Goal: Task Accomplishment & Management: Complete application form

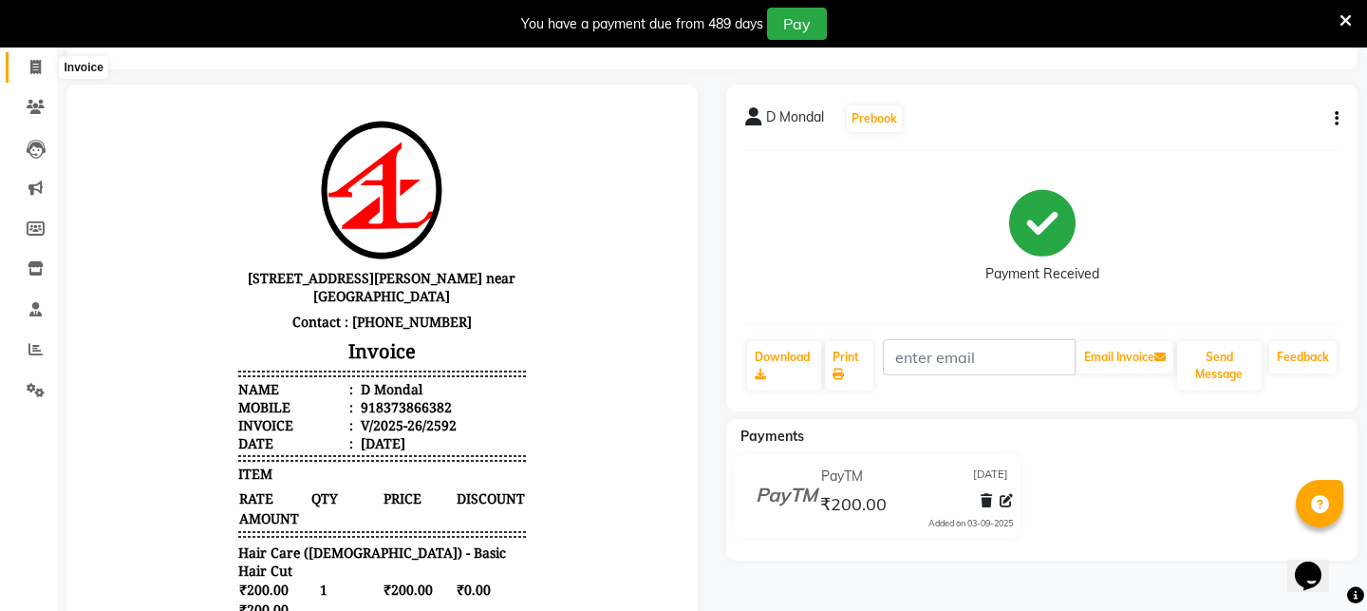
click at [39, 64] on icon at bounding box center [35, 67] width 10 height 14
select select "service"
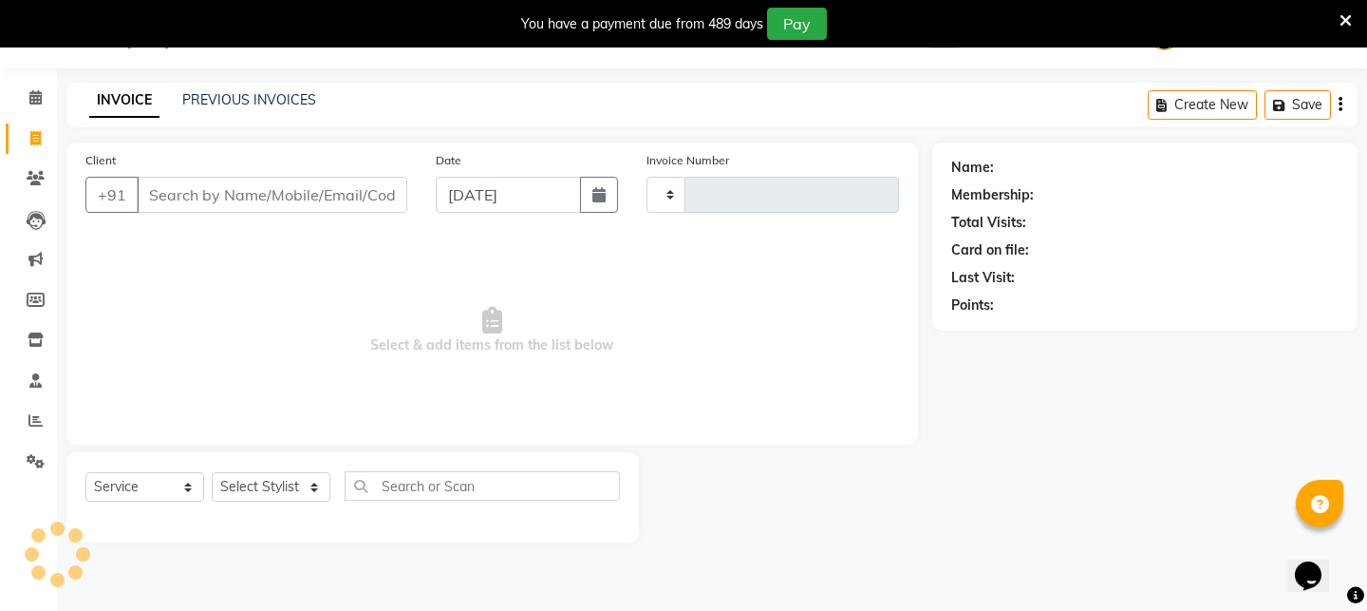
scroll to position [47, 0]
click at [217, 198] on input "Client" at bounding box center [272, 195] width 271 height 36
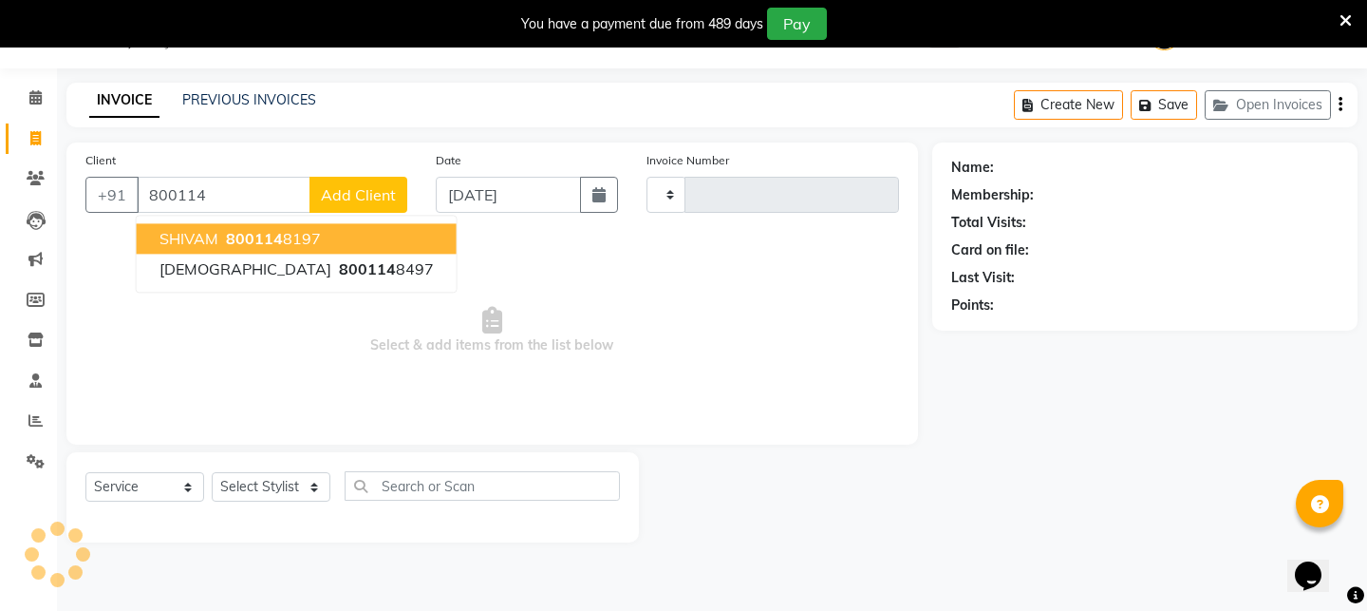
type input "8001148"
type input "2593"
select select "4296"
click at [218, 234] on button "[PERSON_NAME] 8001148 197" at bounding box center [297, 238] width 320 height 30
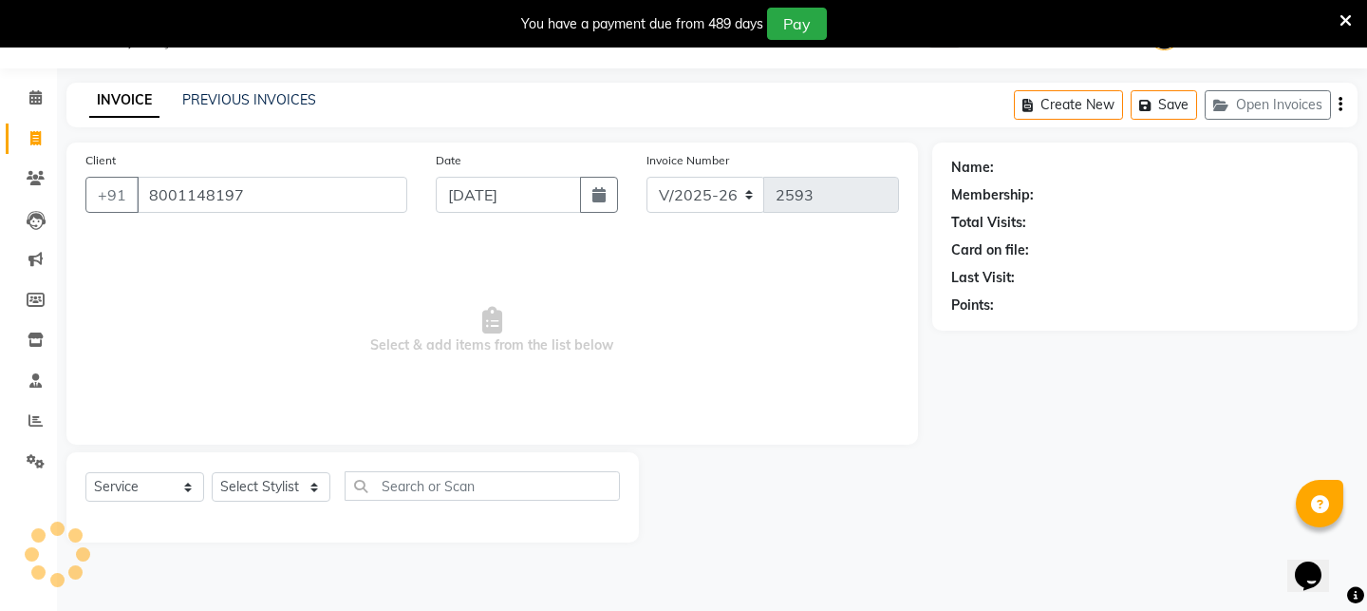
type input "8001148197"
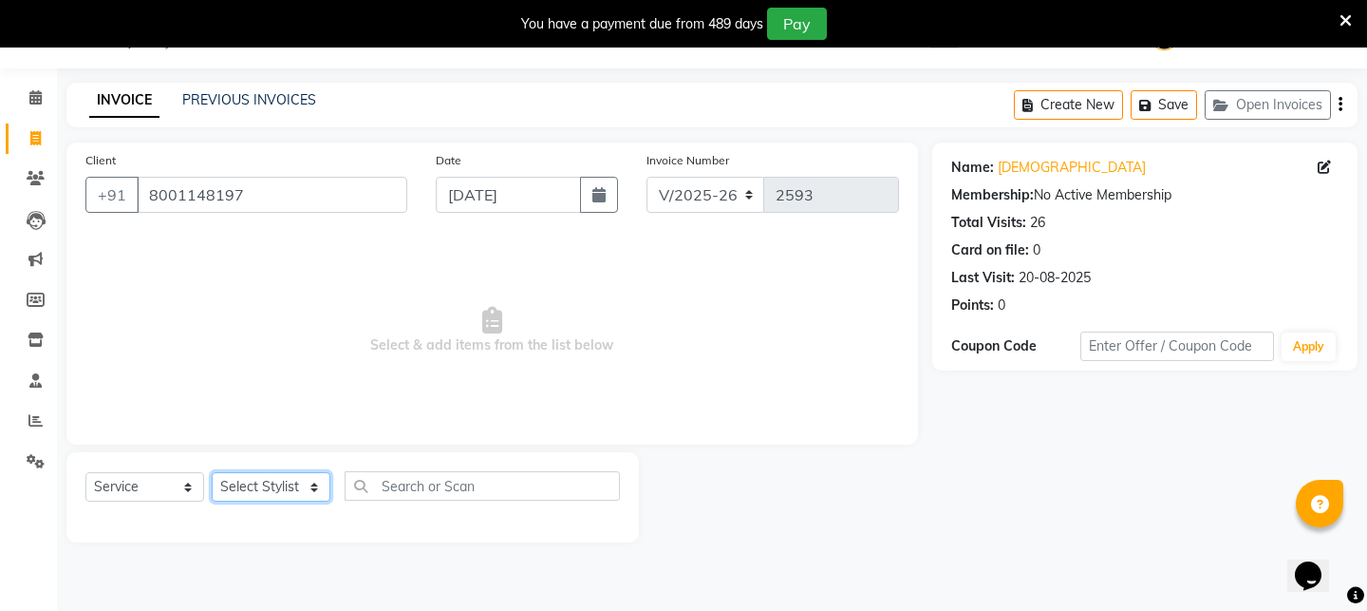
click at [315, 486] on select "Select Stylist [PERSON_NAME] [PERSON_NAME] DEEPIKA [PERSON_NAME] [PERSON_NAME] …" at bounding box center [271, 486] width 119 height 29
select select "25302"
click at [212, 472] on select "Select Stylist [PERSON_NAME] [PERSON_NAME] DEEPIKA [PERSON_NAME] [PERSON_NAME] …" at bounding box center [271, 486] width 119 height 29
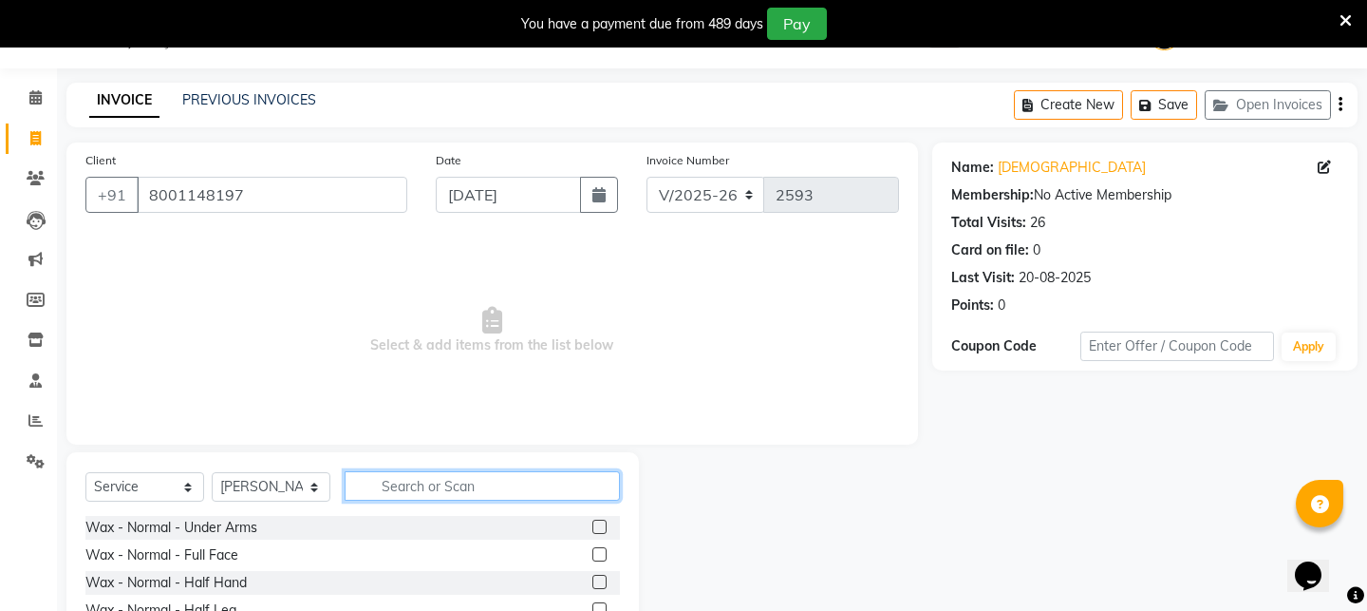
click at [472, 492] on input "text" at bounding box center [482, 485] width 275 height 29
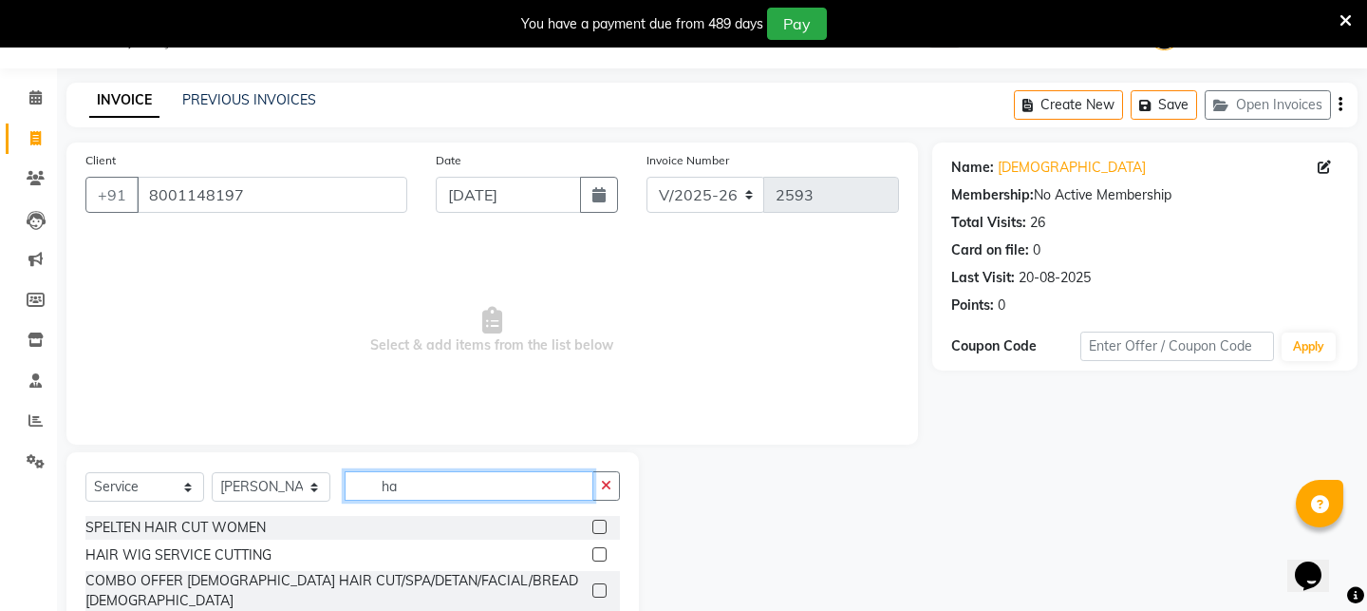
type input "h"
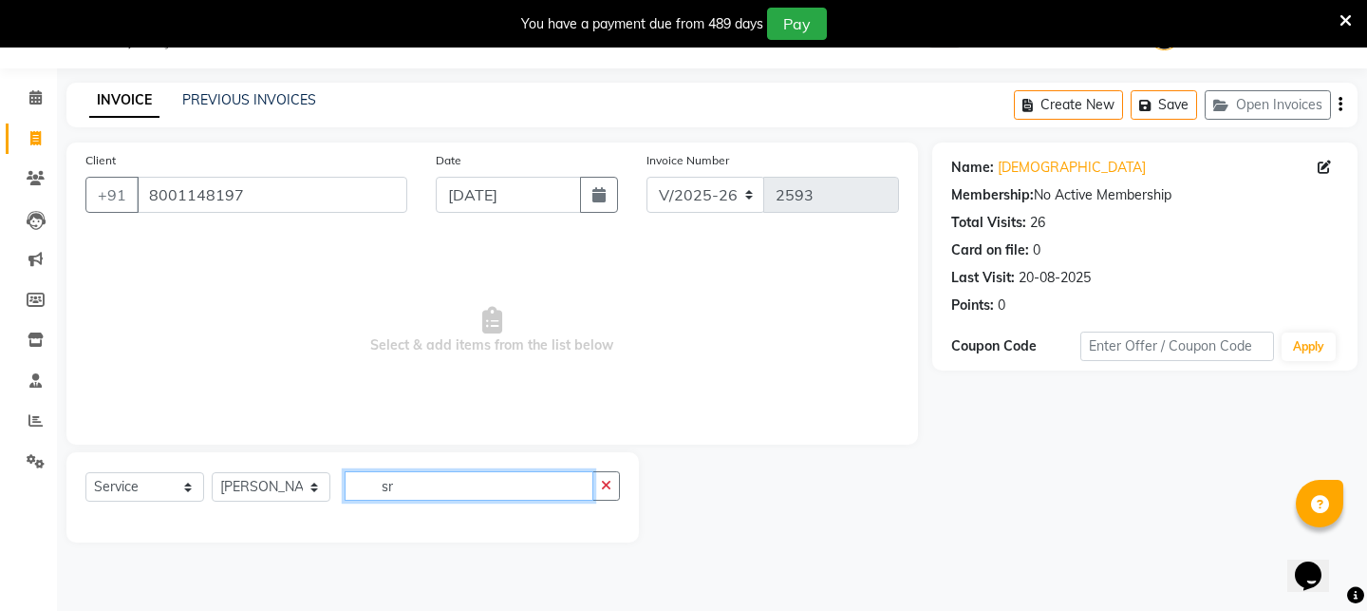
type input "s"
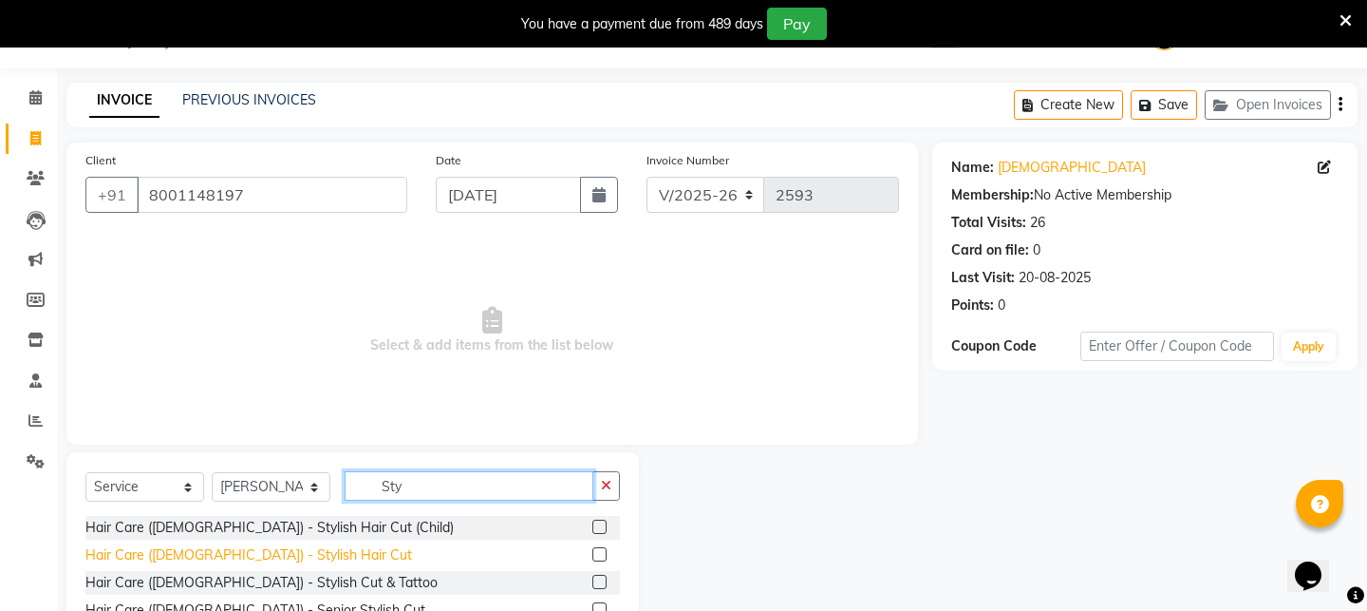
type input "Sty"
click at [271, 553] on div "Hair Care ([DEMOGRAPHIC_DATA]) - Stylish Hair Cut" at bounding box center [248, 555] width 327 height 20
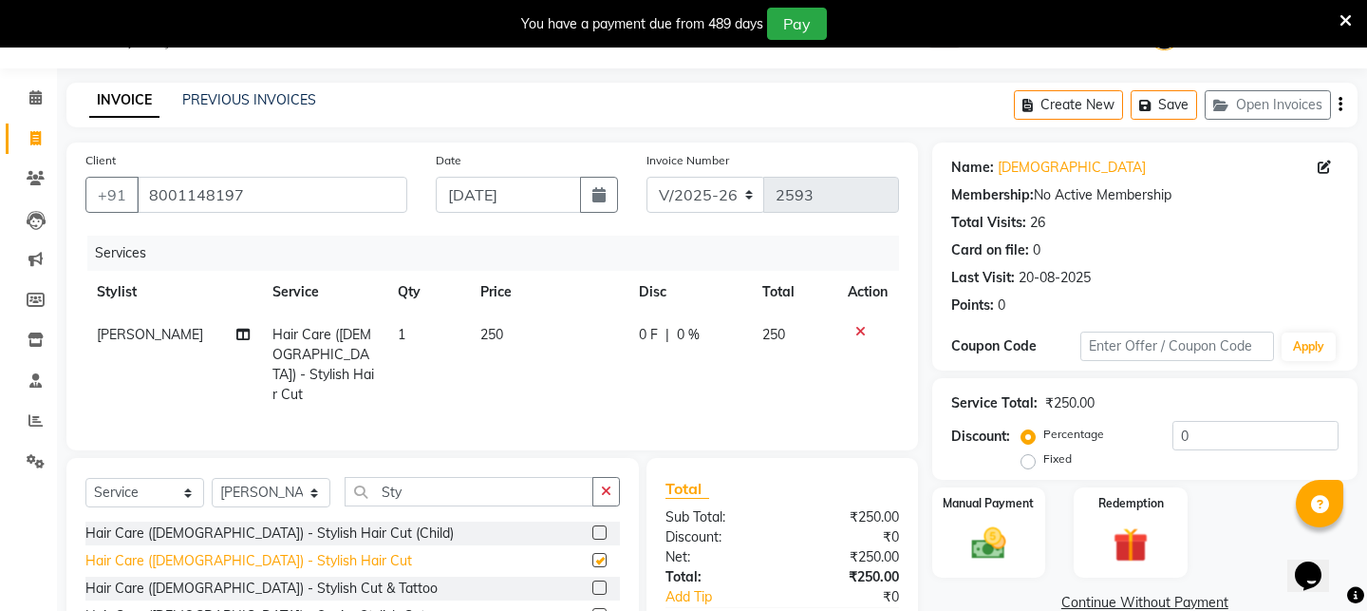
checkbox input "false"
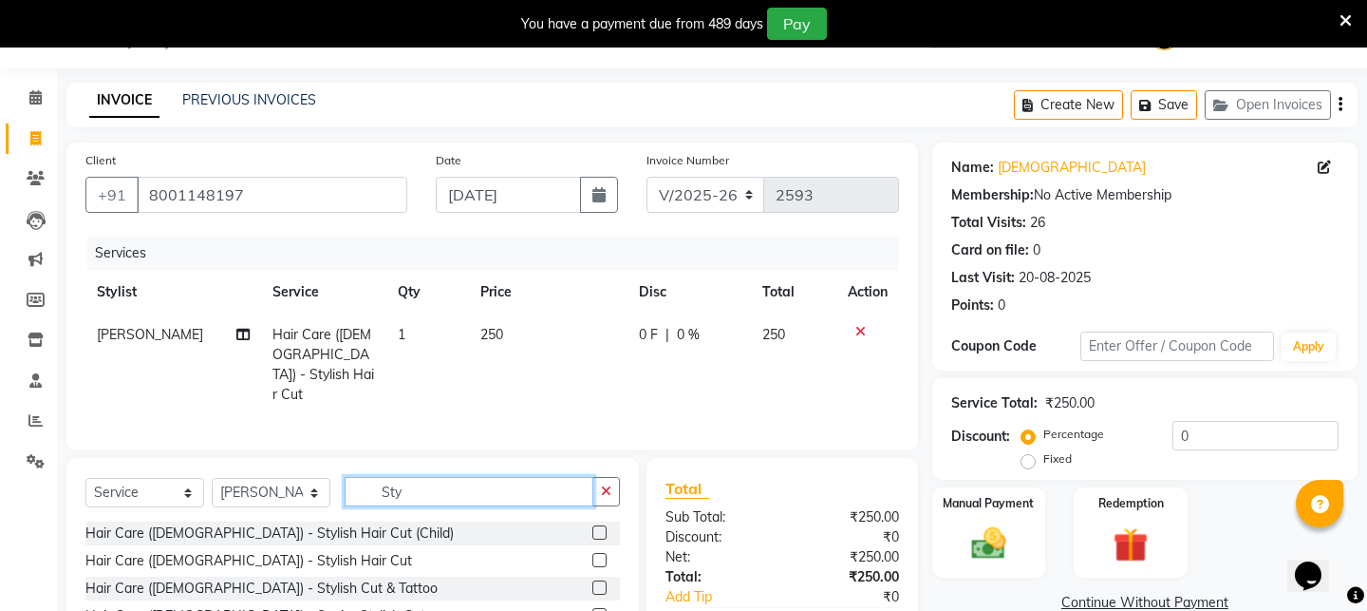
click at [437, 487] on input "Sty" at bounding box center [469, 491] width 249 height 29
type input "S"
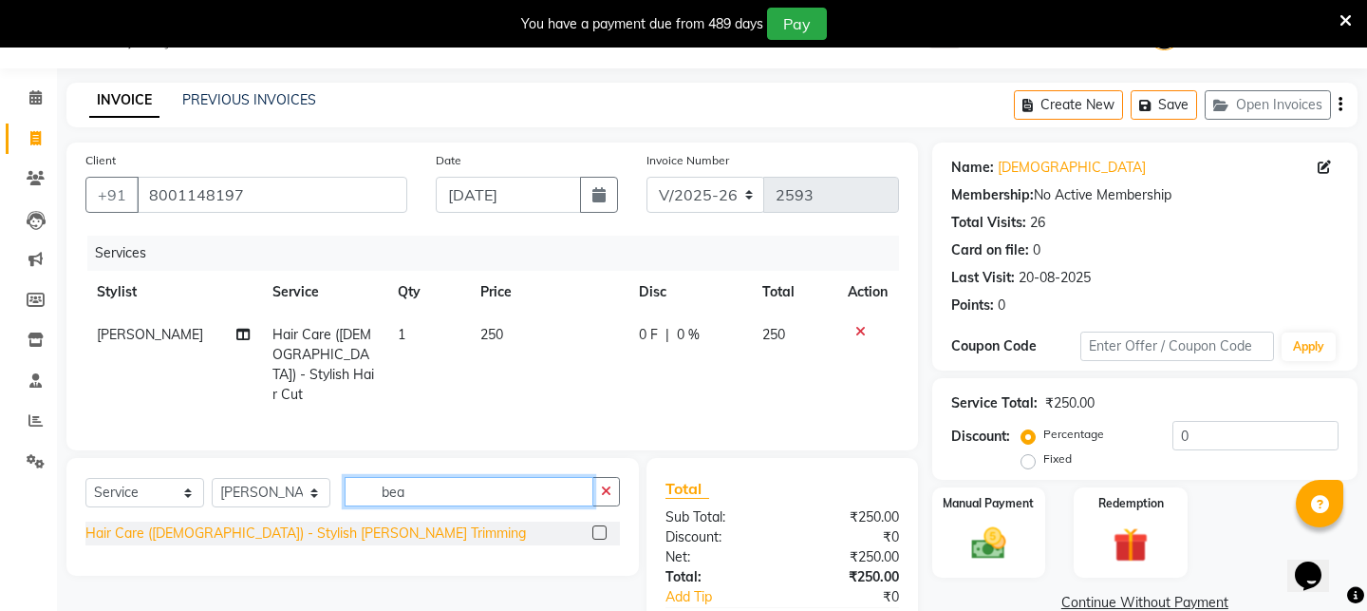
type input "bea"
click at [311, 524] on div "Hair Care ([DEMOGRAPHIC_DATA]) - Stylish [PERSON_NAME] Trimming" at bounding box center [305, 533] width 441 height 20
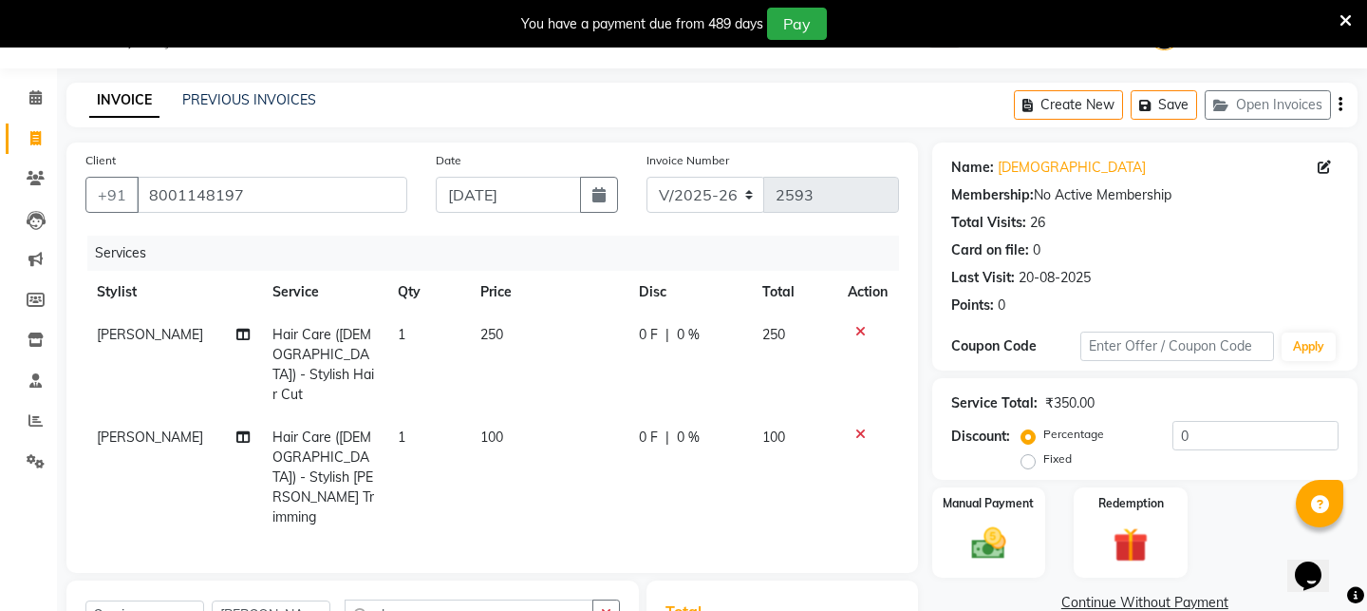
checkbox input "false"
click at [1024, 540] on div "Manual Payment" at bounding box center [989, 532] width 118 height 94
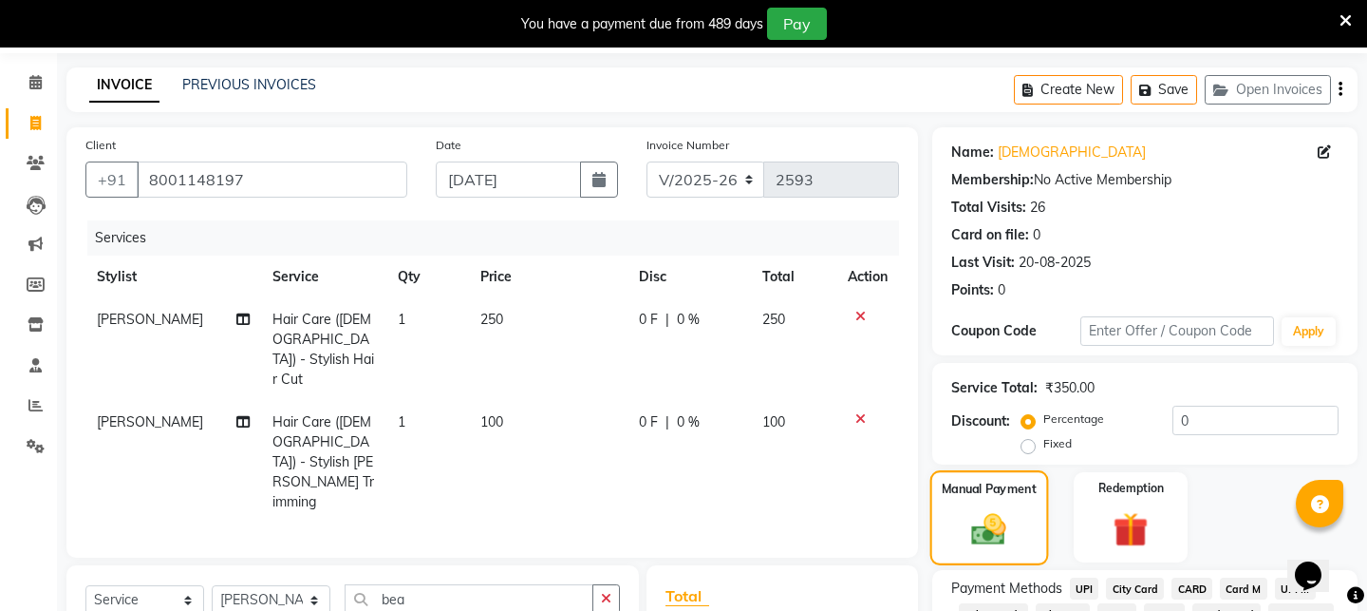
scroll to position [94, 0]
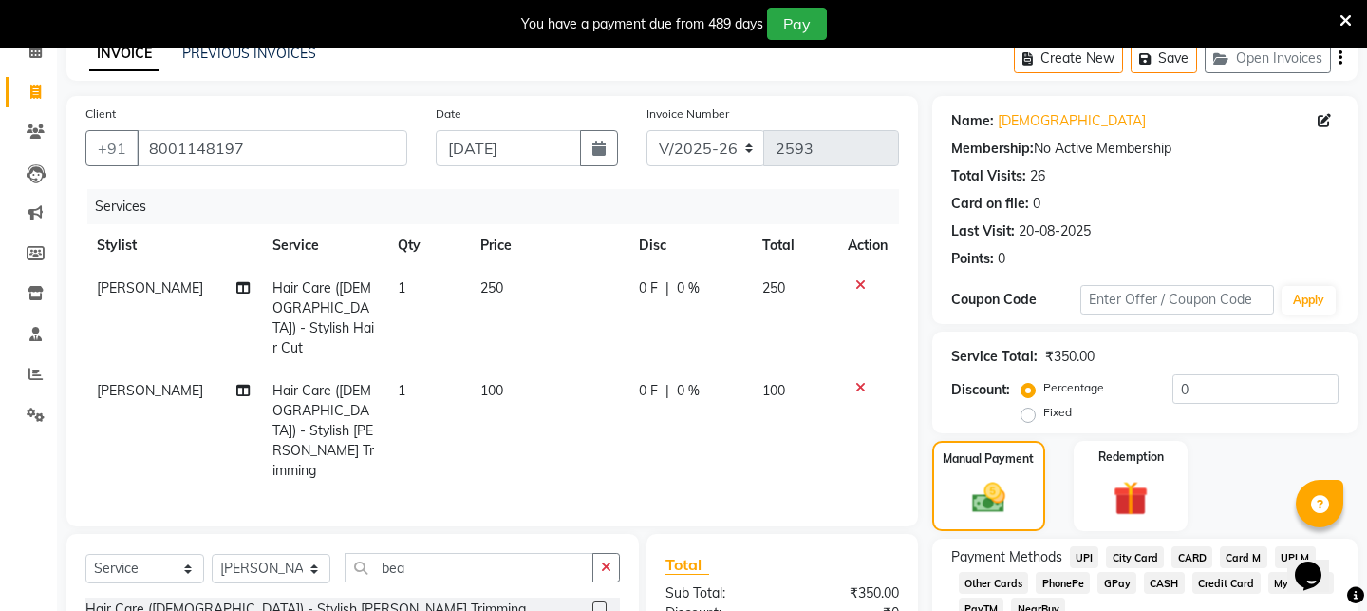
click at [990, 607] on span "PayTM" at bounding box center [982, 608] width 46 height 22
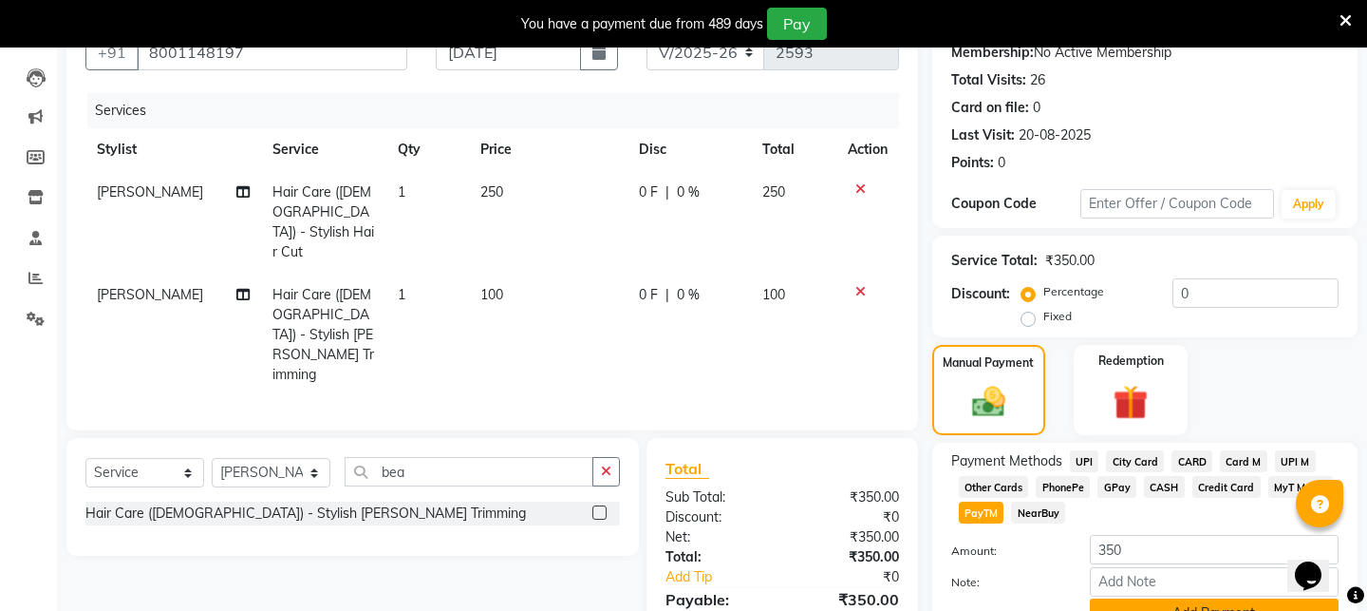
click at [1166, 601] on button "Add Payment" at bounding box center [1214, 612] width 249 height 29
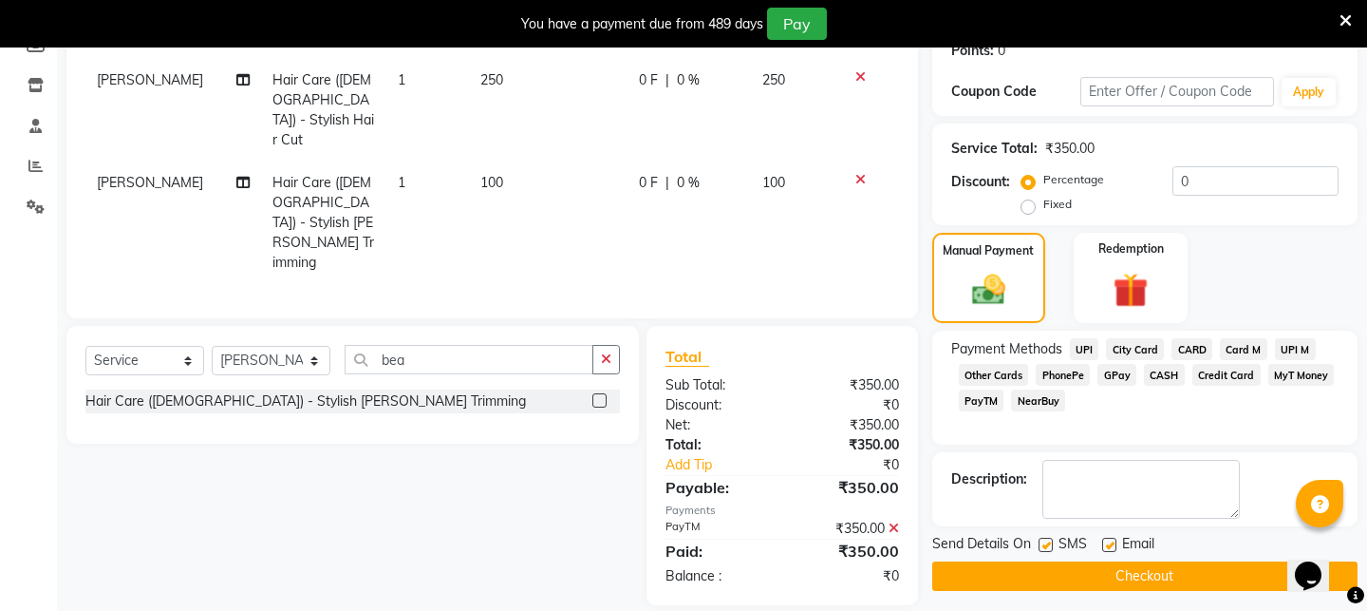
scroll to position [309, 0]
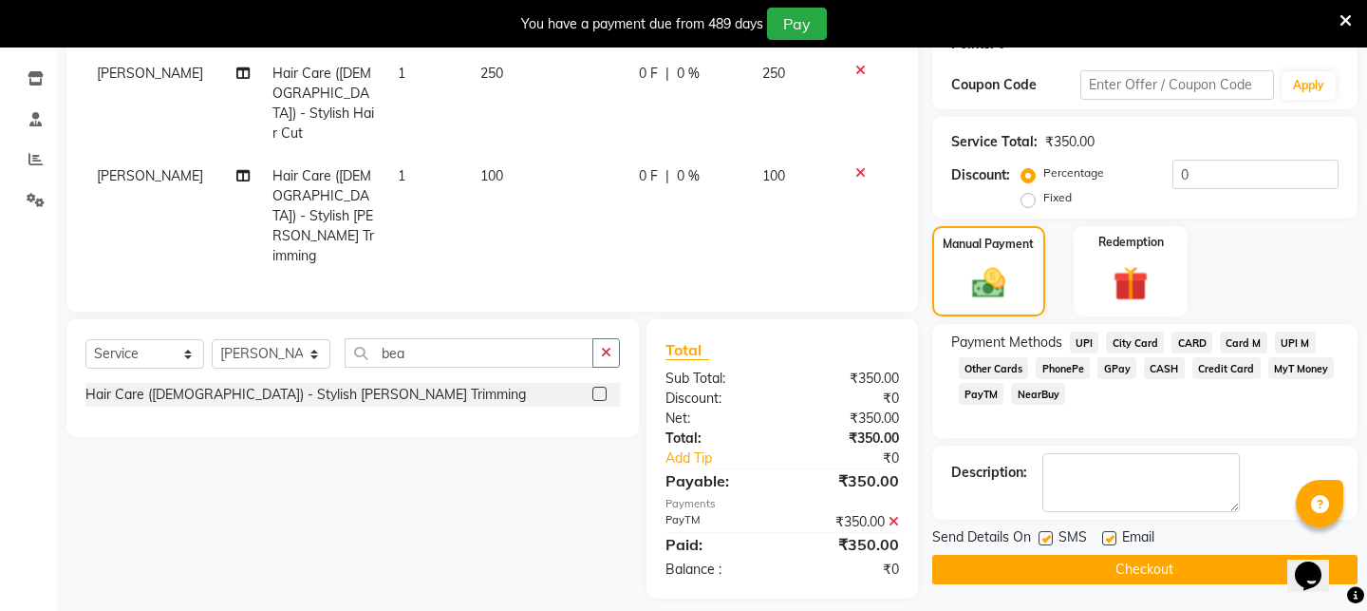
click at [1062, 563] on button "Checkout" at bounding box center [1144, 569] width 425 height 29
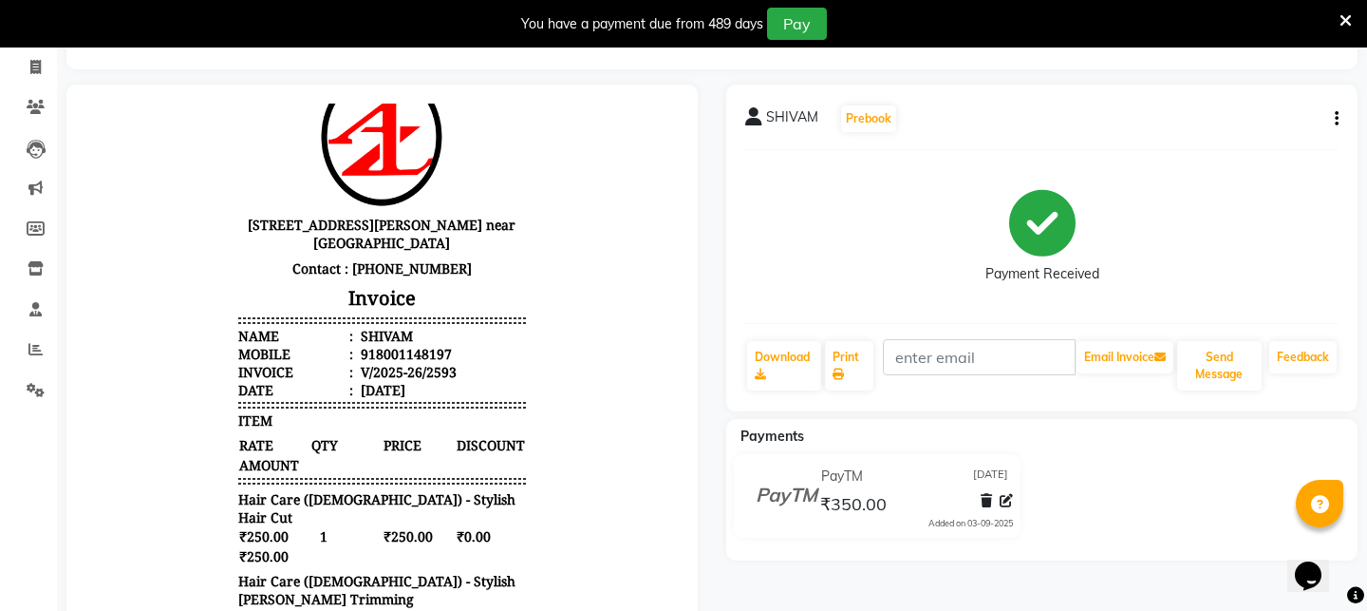
scroll to position [82, 0]
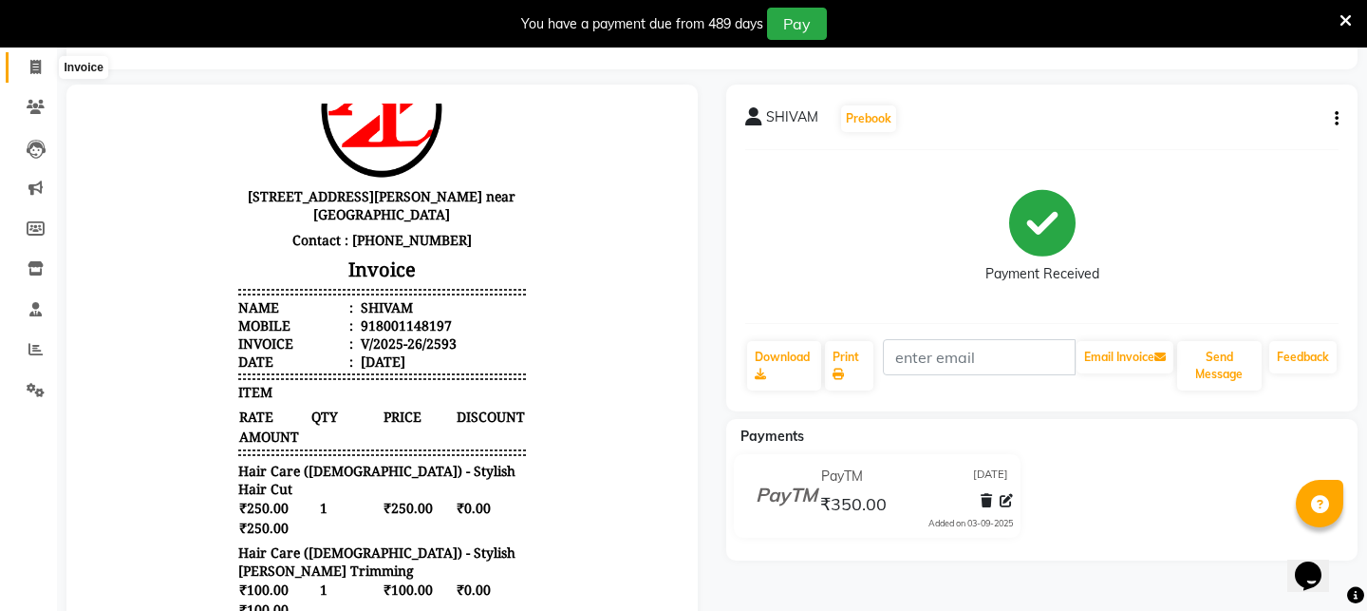
click at [33, 57] on span at bounding box center [35, 68] width 33 height 22
select select "service"
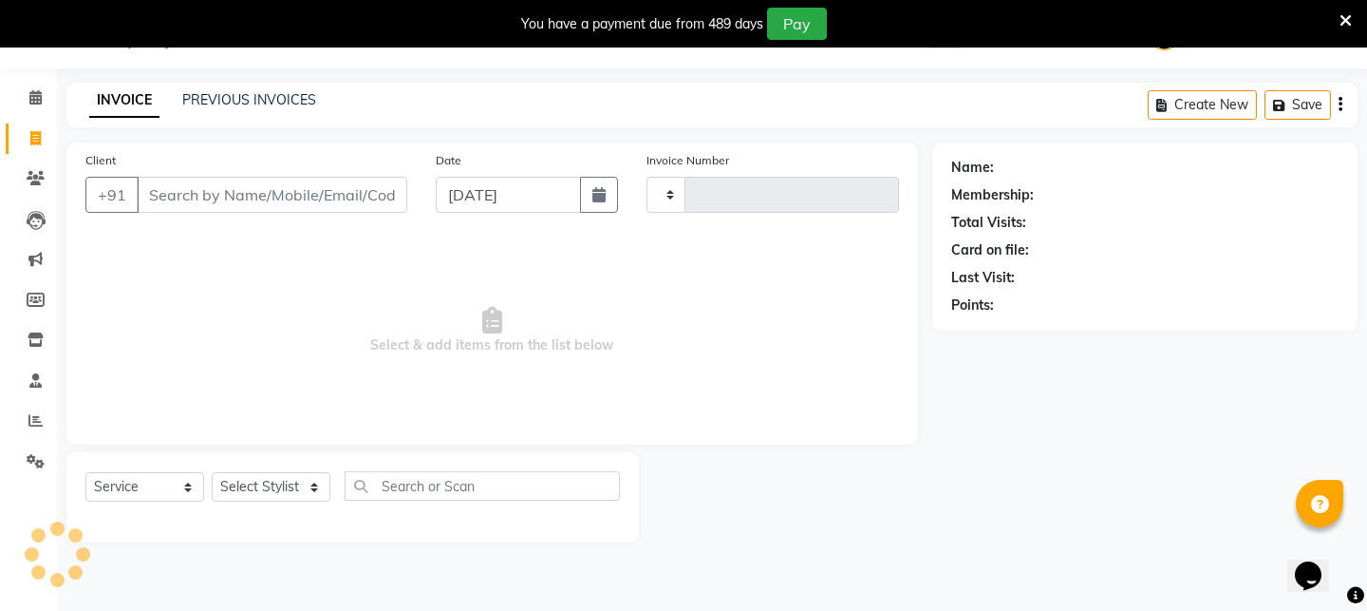
scroll to position [47, 0]
type input "2594"
select select "4296"
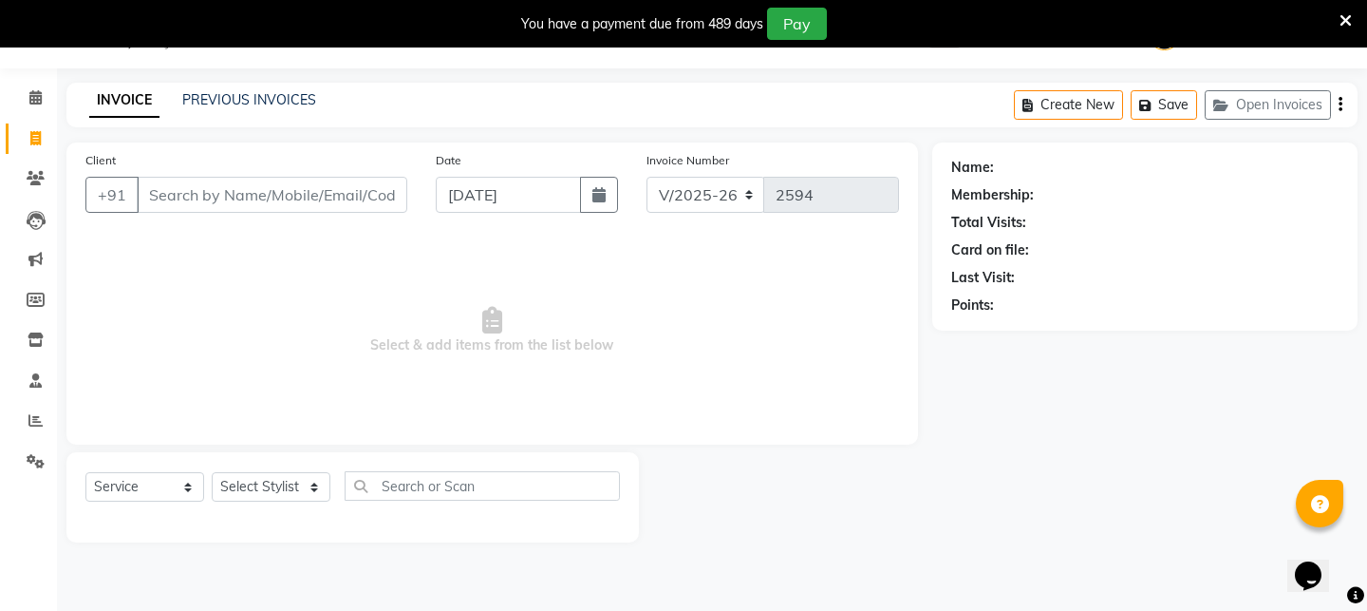
click at [258, 202] on input "Client" at bounding box center [272, 195] width 271 height 36
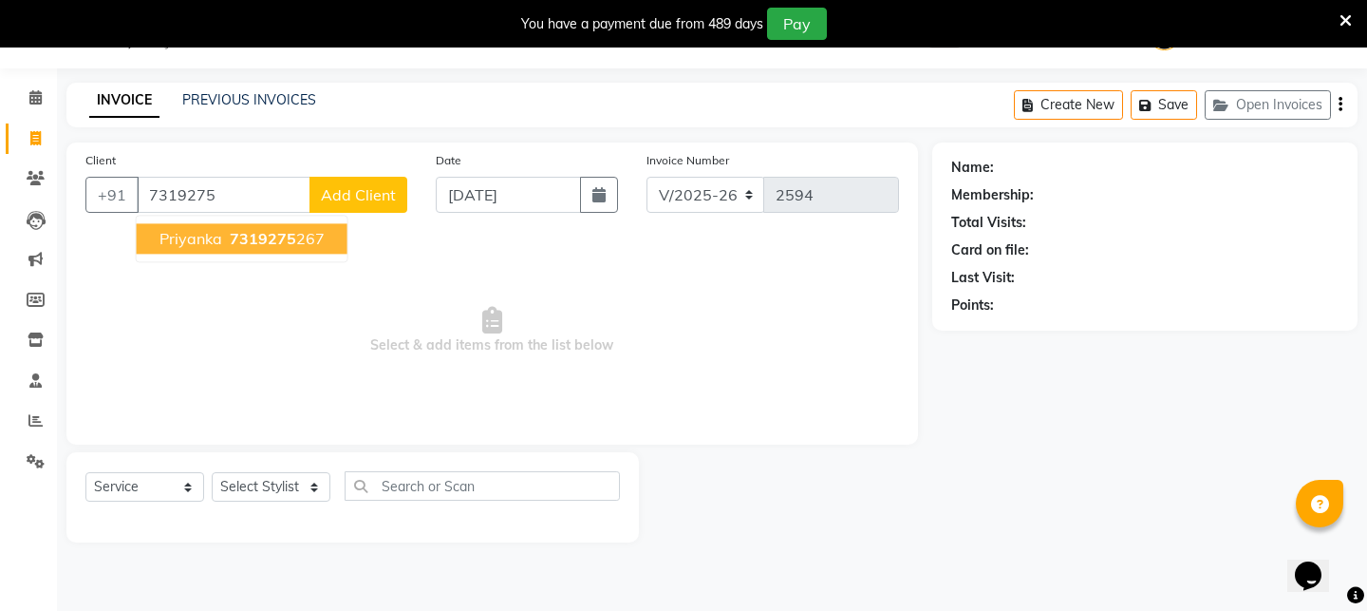
click at [250, 245] on span "7319275" at bounding box center [263, 238] width 66 height 19
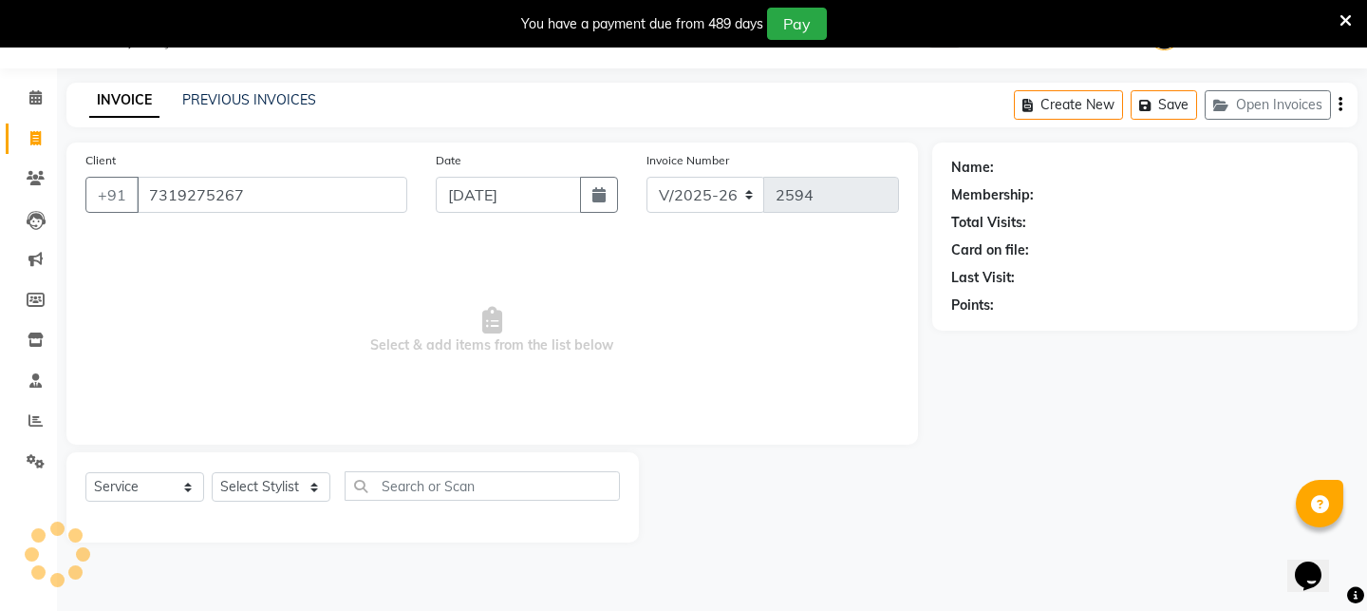
type input "7319275267"
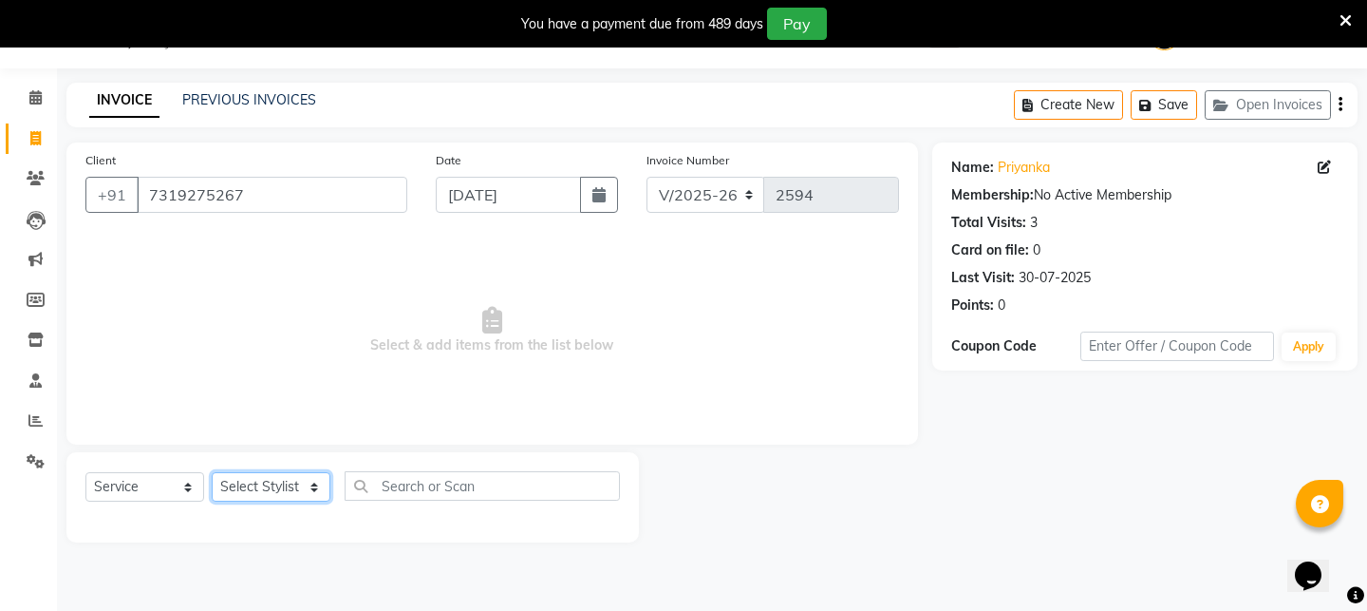
click at [320, 495] on select "Select Stylist [PERSON_NAME] [PERSON_NAME] DEEPIKA [PERSON_NAME] [PERSON_NAME] …" at bounding box center [271, 486] width 119 height 29
select select "28698"
click at [212, 472] on select "Select Stylist [PERSON_NAME] [PERSON_NAME] DEEPIKA [PERSON_NAME] [PERSON_NAME] …" at bounding box center [271, 486] width 119 height 29
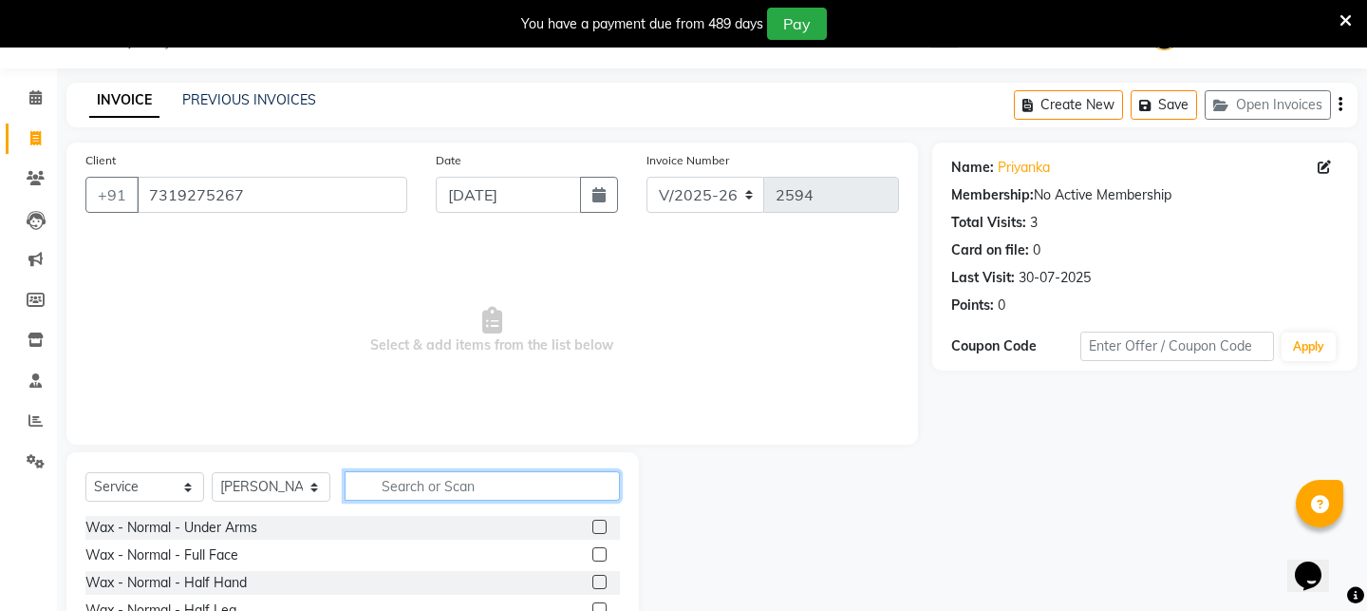
click at [483, 477] on input "text" at bounding box center [482, 485] width 275 height 29
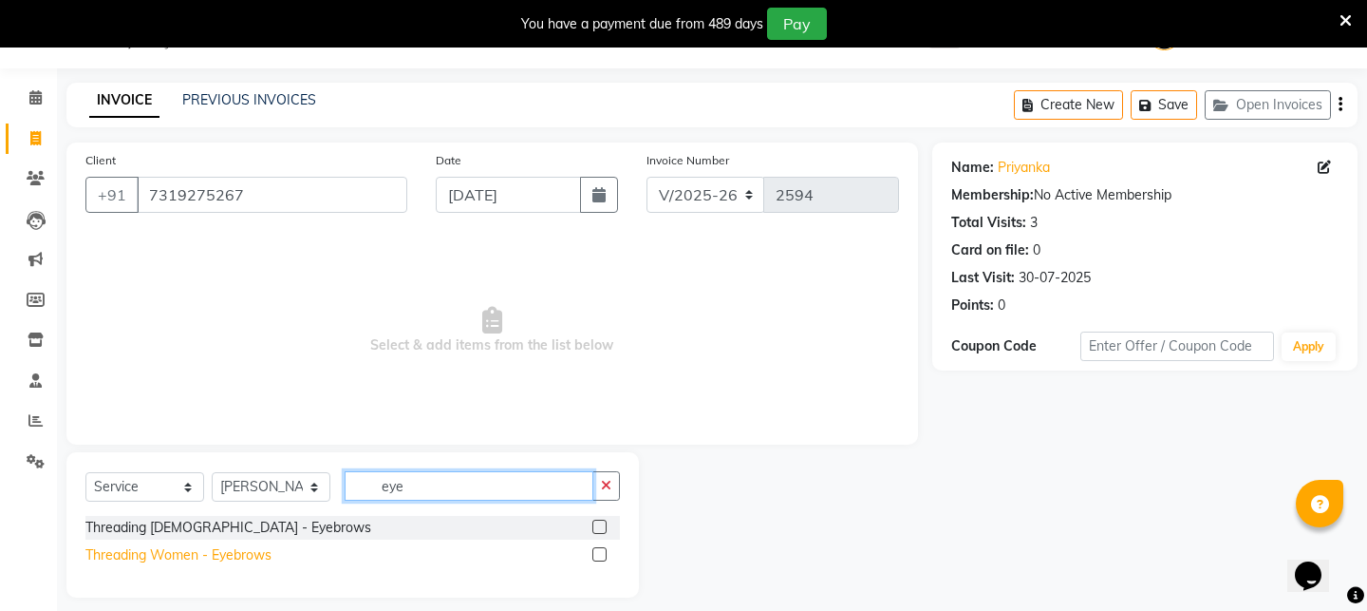
type input "eye"
click at [204, 554] on div "Threading Women - Eyebrows" at bounding box center [178, 555] width 186 height 20
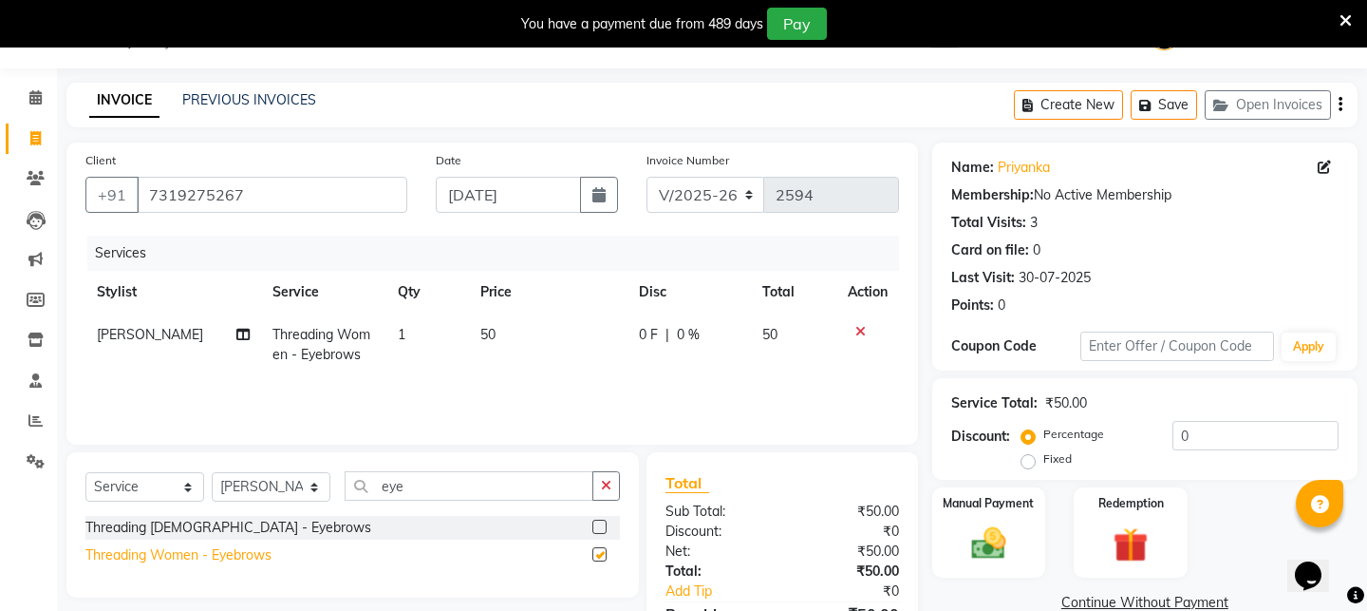
checkbox input "false"
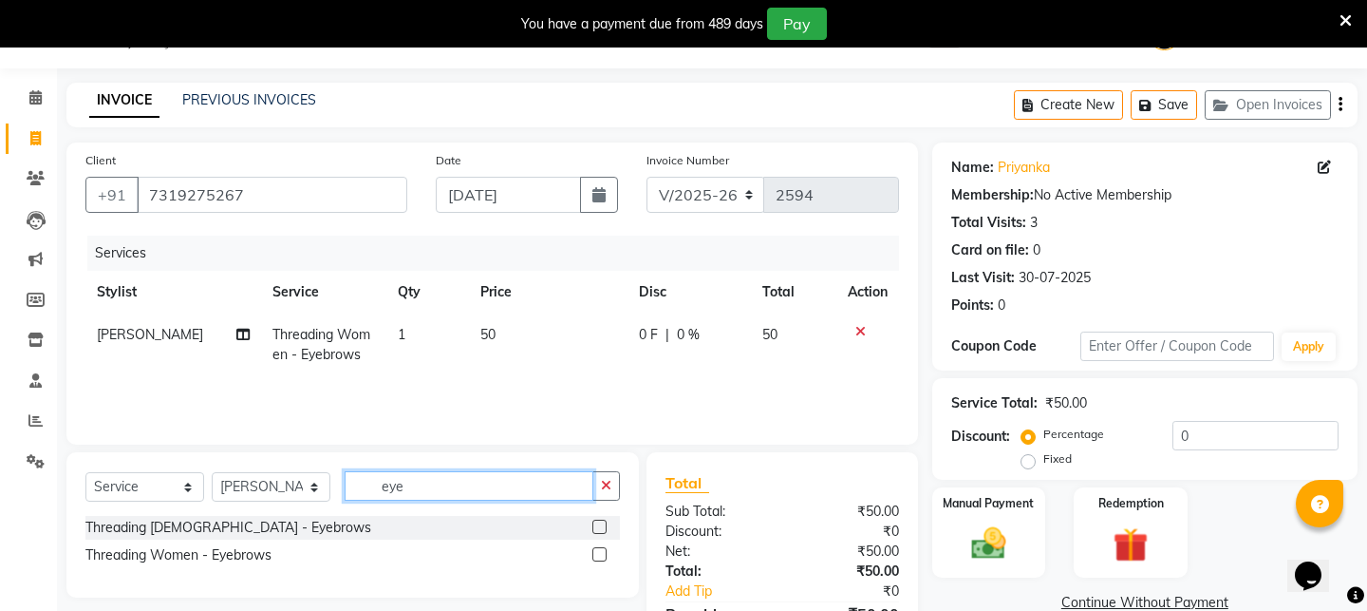
click at [425, 489] on input "eye" at bounding box center [469, 485] width 249 height 29
type input "e"
type input "for he"
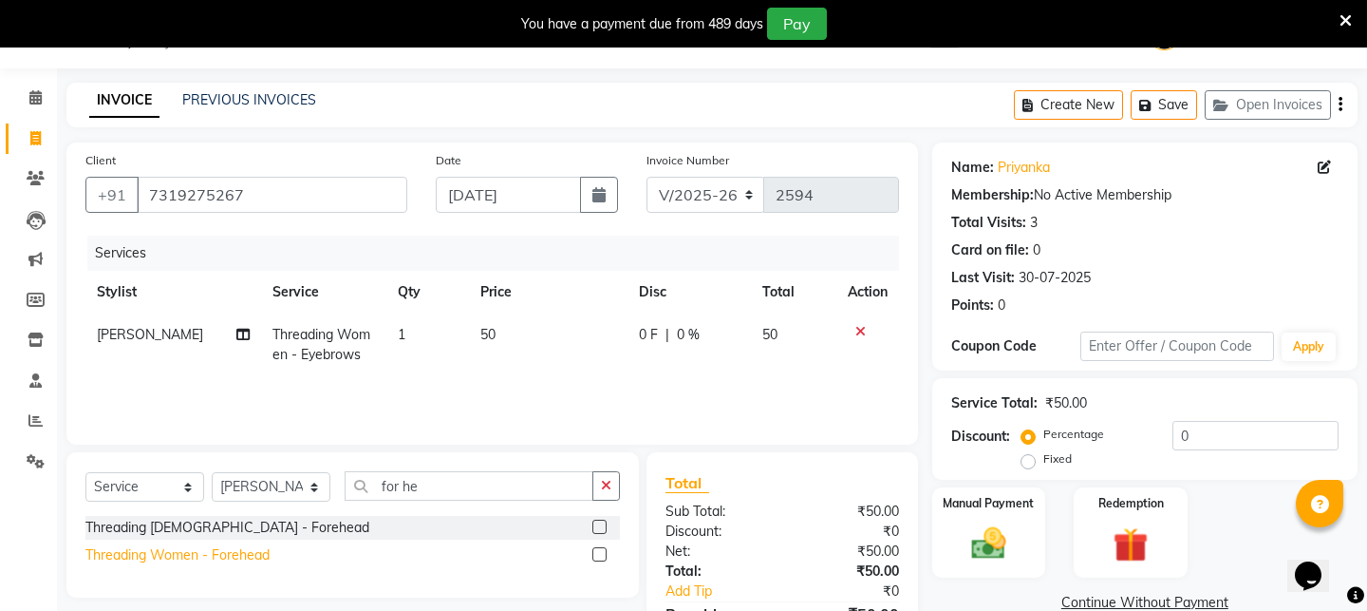
click at [219, 552] on div "Threading Women - Forehead" at bounding box center [177, 555] width 184 height 20
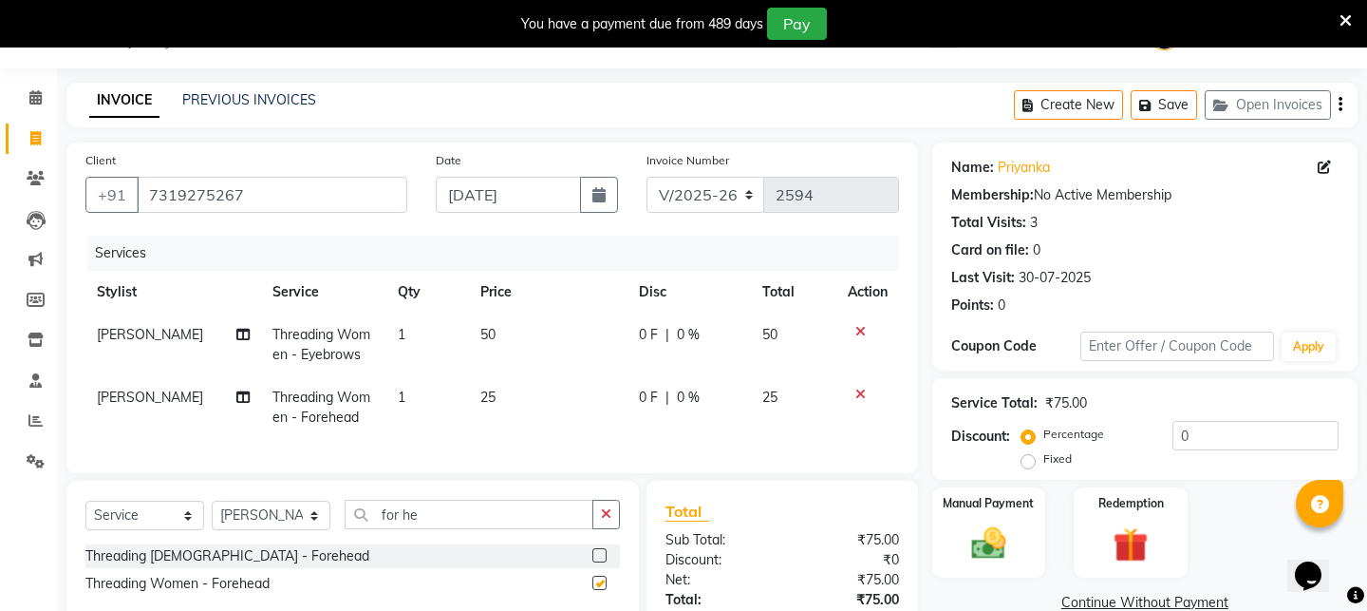
checkbox input "false"
click at [1006, 547] on img at bounding box center [988, 543] width 59 height 42
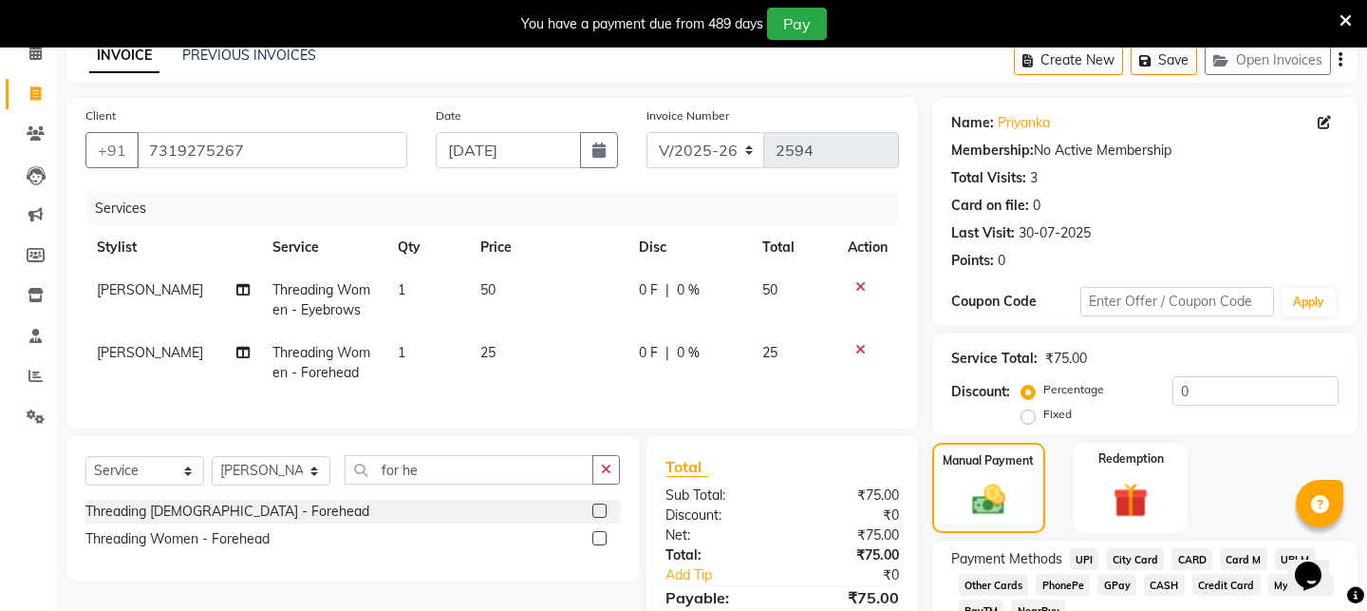
scroll to position [94, 0]
click at [1155, 582] on span "CASH" at bounding box center [1164, 583] width 41 height 22
click at [1087, 552] on span "UPI" at bounding box center [1084, 557] width 29 height 22
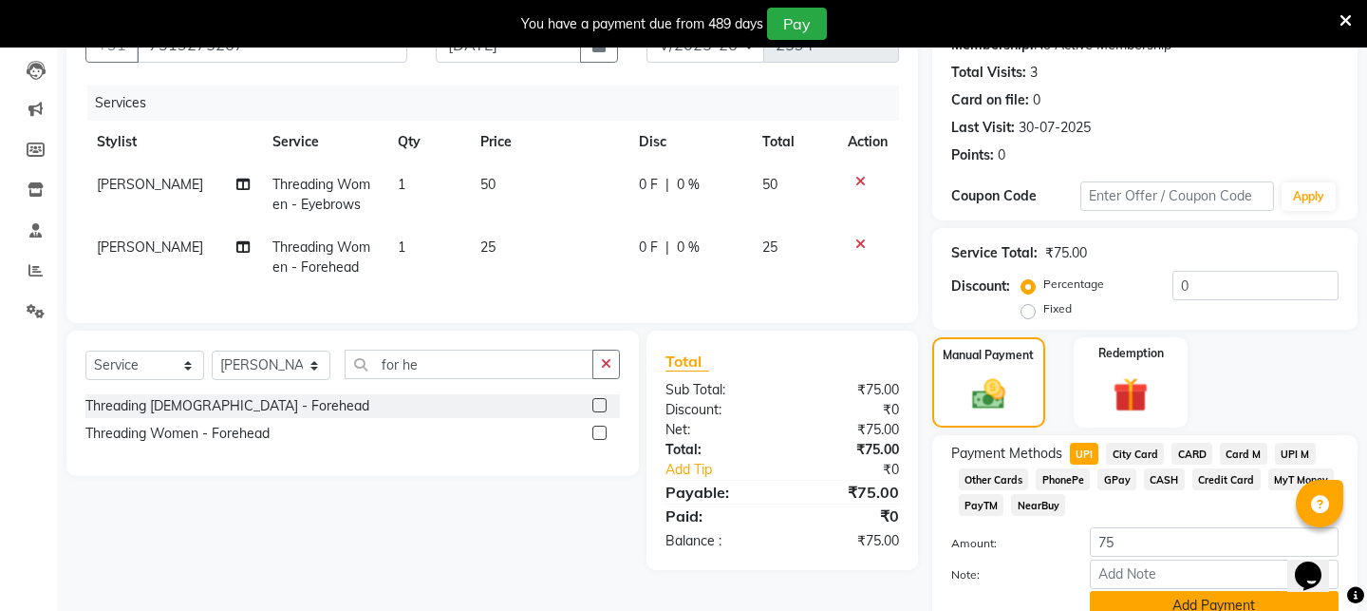
scroll to position [281, 0]
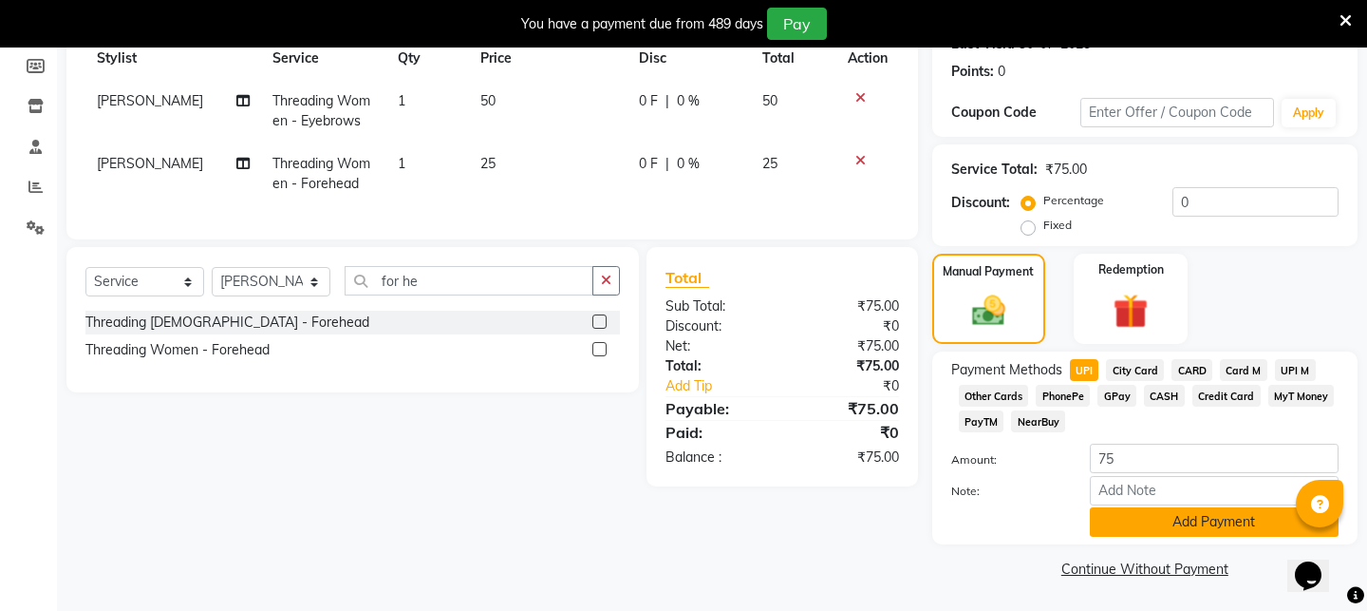
click at [1209, 528] on button "Add Payment" at bounding box center [1214, 521] width 249 height 29
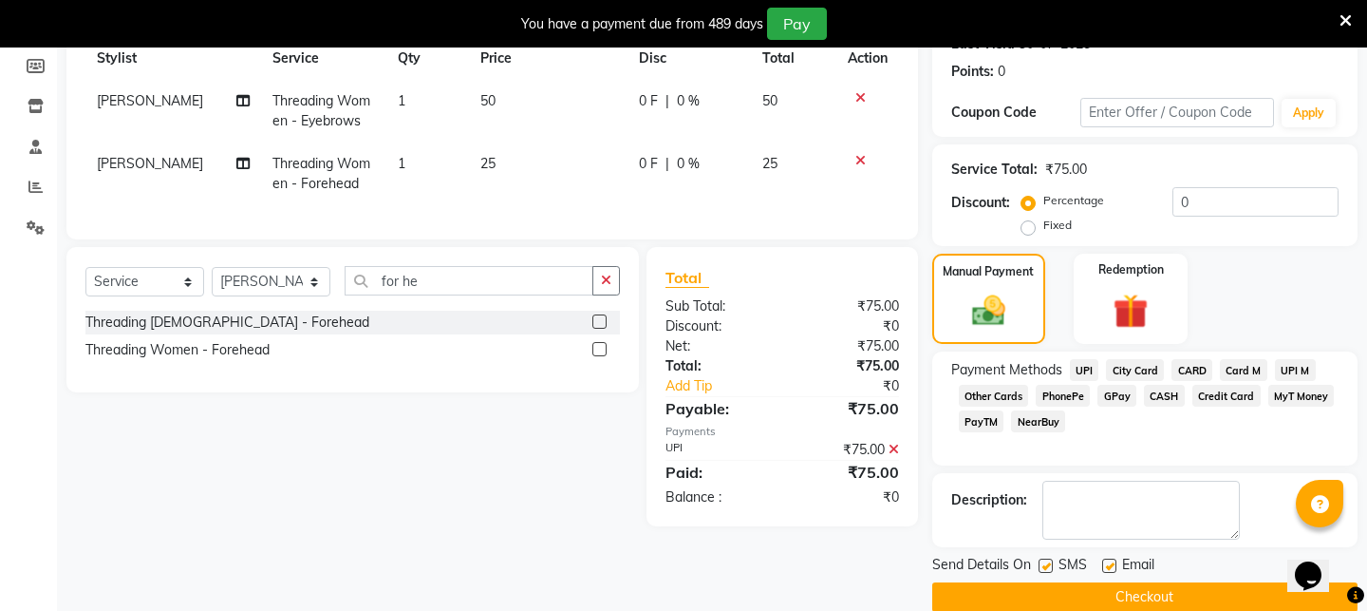
scroll to position [309, 0]
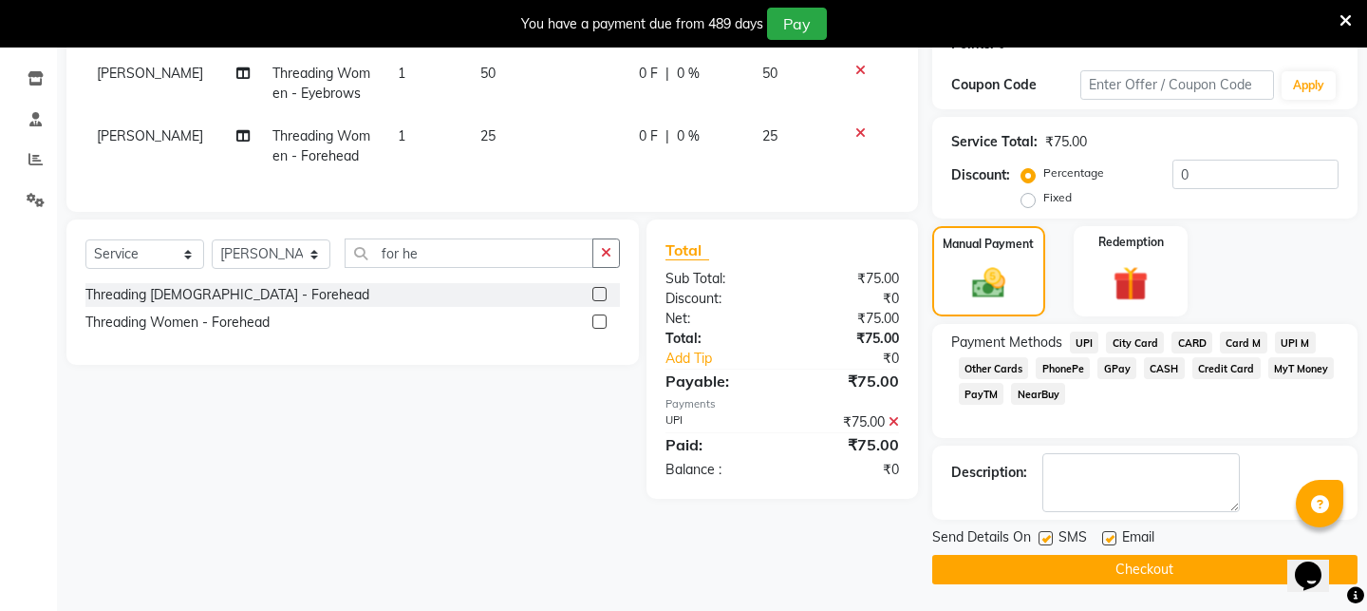
click at [1210, 547] on div "Send Details On SMS Email" at bounding box center [1144, 539] width 425 height 24
click at [1209, 558] on button "Checkout" at bounding box center [1144, 569] width 425 height 29
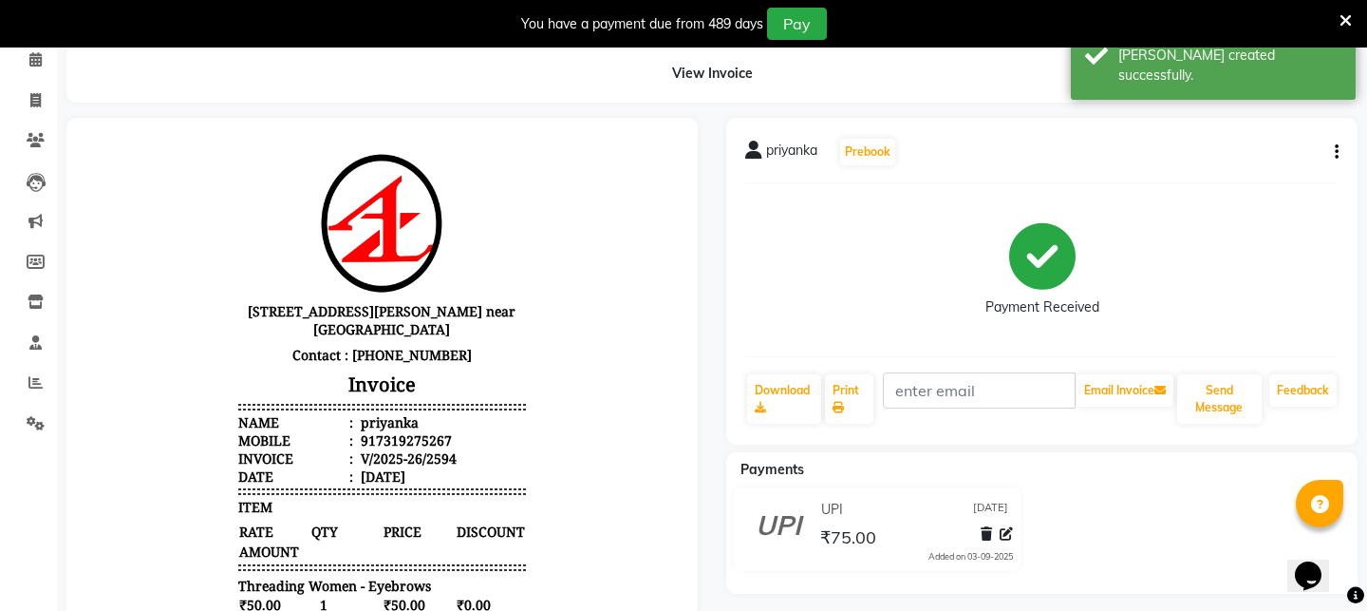
scroll to position [24, 0]
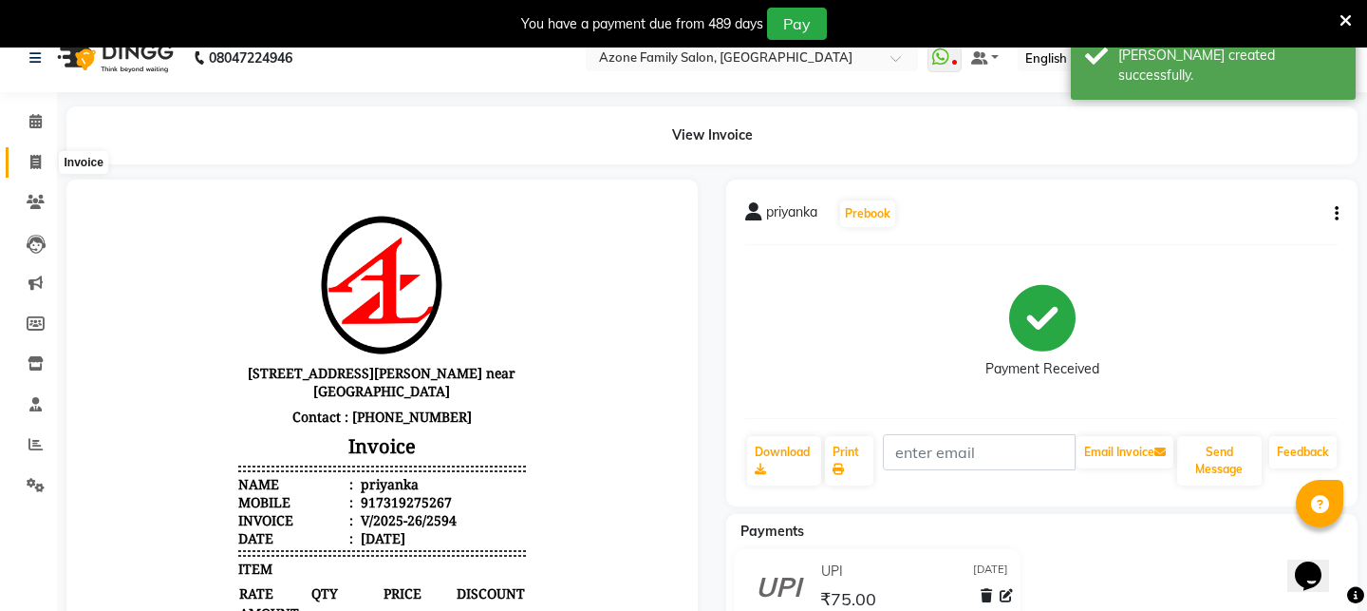
click at [33, 156] on icon at bounding box center [35, 162] width 10 height 14
select select "service"
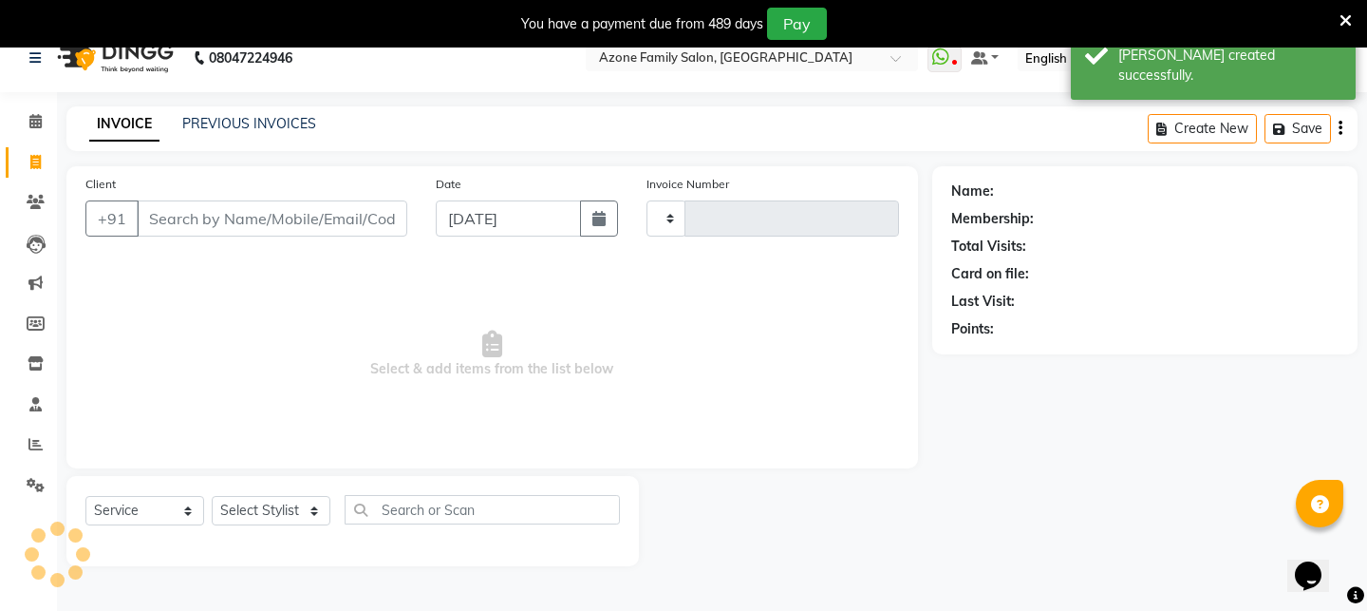
scroll to position [47, 0]
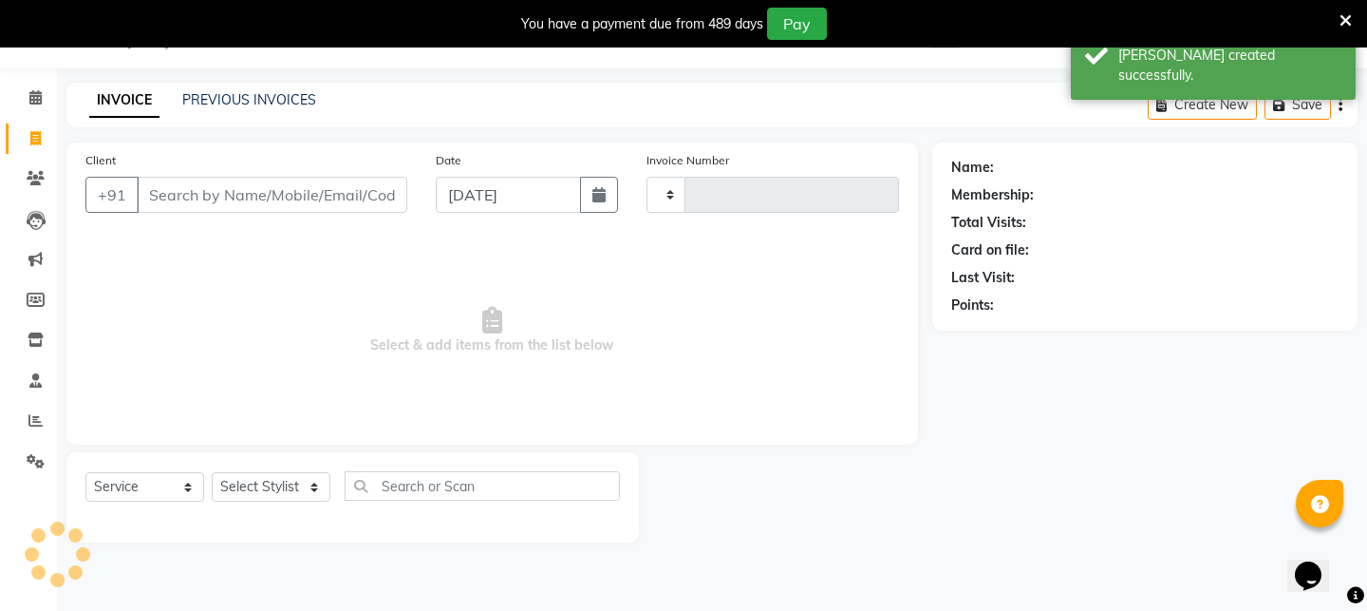
type input "2595"
select select "4296"
click at [218, 85] on div "INVOICE PREVIOUS INVOICES Create New Save Open Invoices" at bounding box center [711, 105] width 1291 height 45
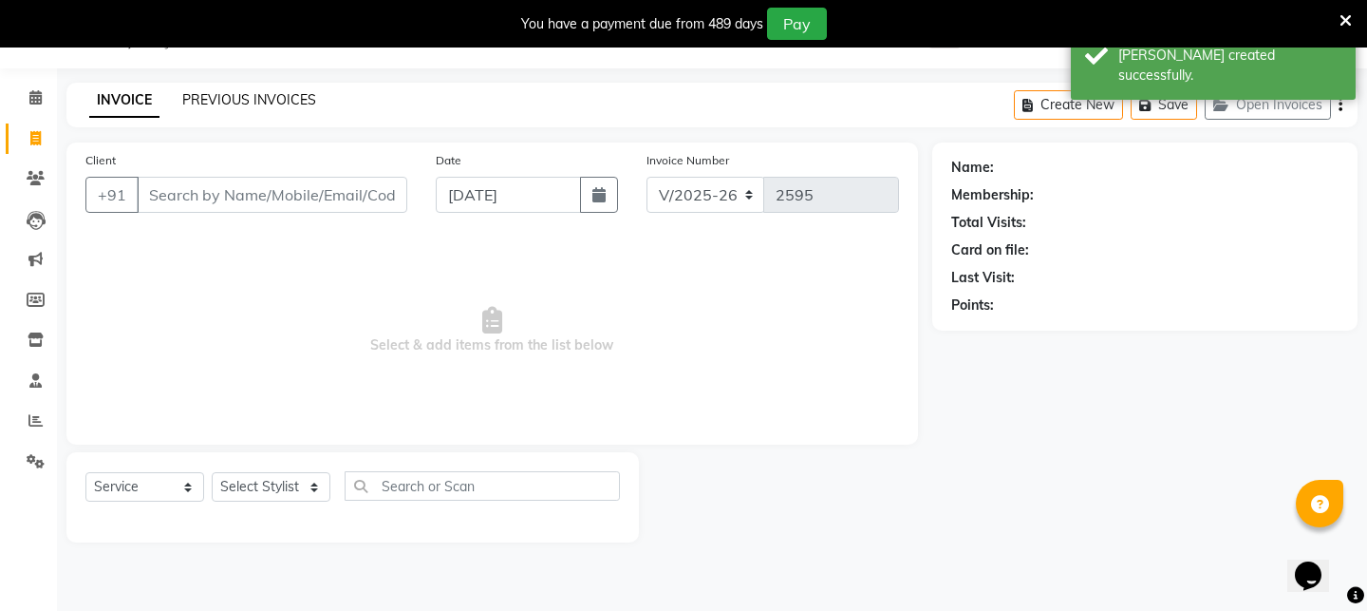
click at [216, 93] on link "PREVIOUS INVOICES" at bounding box center [249, 99] width 134 height 17
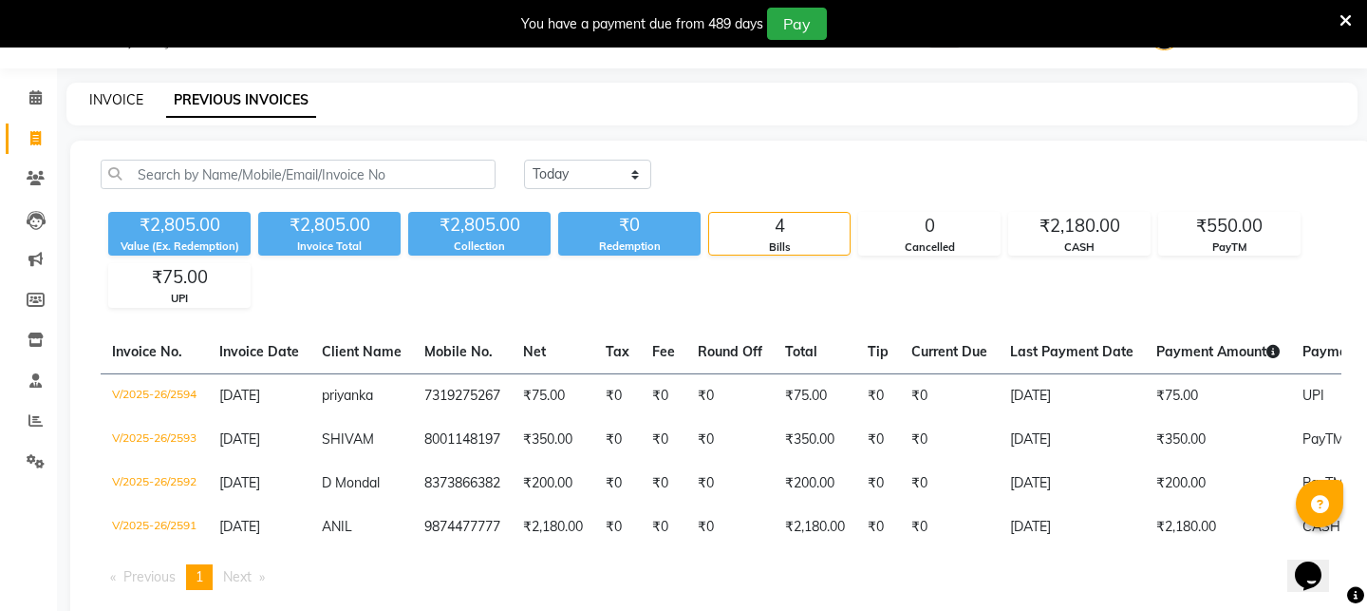
click at [93, 97] on link "INVOICE" at bounding box center [116, 99] width 54 height 17
select select "service"
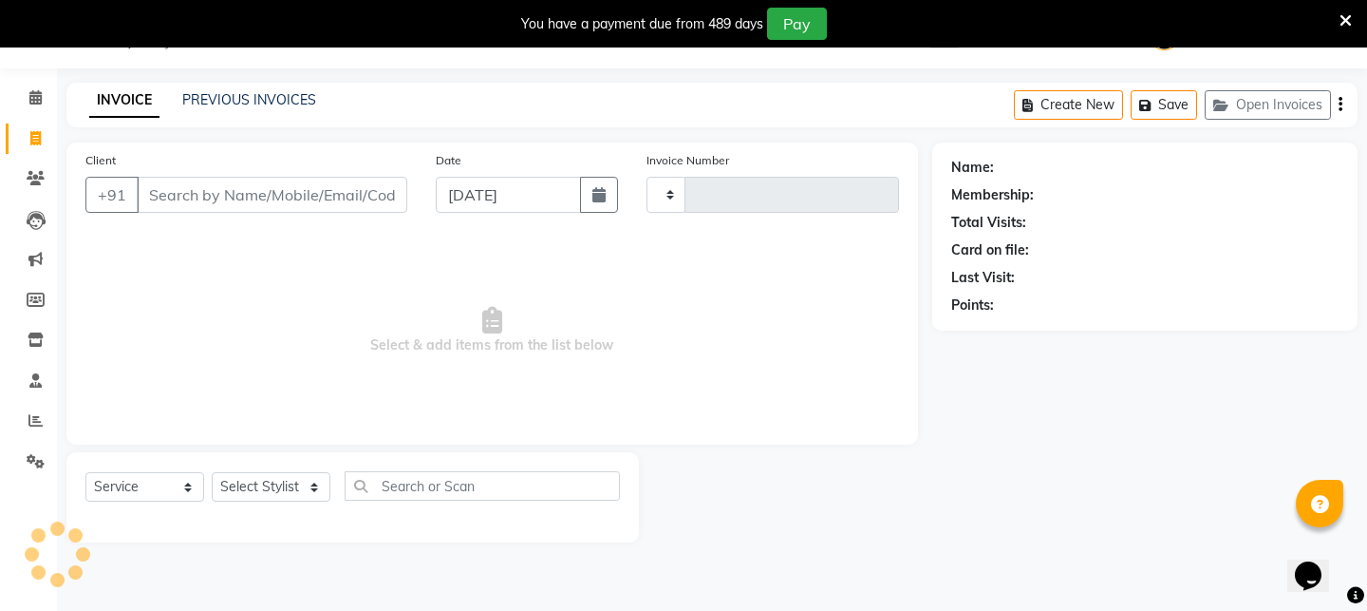
type input "2595"
select select "4296"
